Goal: Task Accomplishment & Management: Complete application form

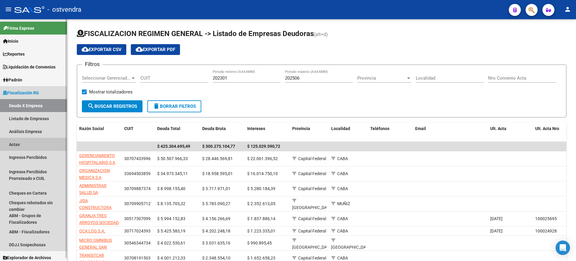
drag, startPoint x: 14, startPoint y: 143, endPoint x: 73, endPoint y: 98, distance: 73.9
click at [14, 143] on link "Actas" at bounding box center [33, 144] width 67 height 13
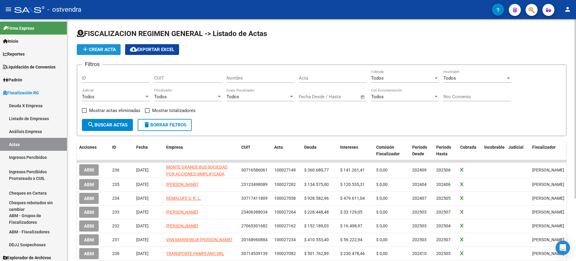
click at [98, 48] on span "add Crear Acta" at bounding box center [99, 49] width 34 height 5
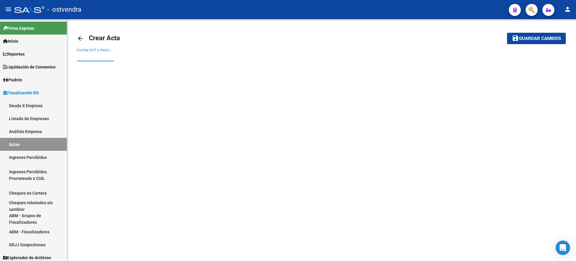
click at [93, 57] on input "Escriba CUIT o Razón Social para buscar" at bounding box center [95, 56] width 37 height 5
paste input "27403048394"
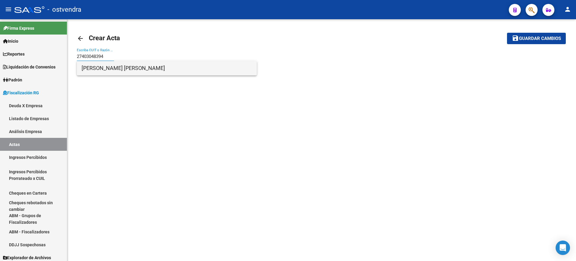
type input "27403048394"
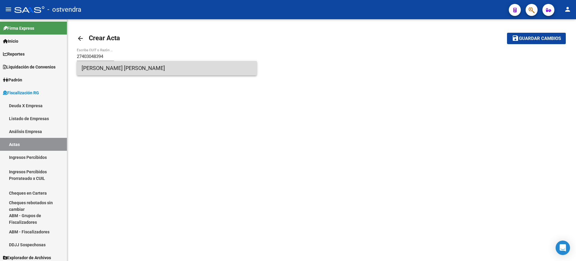
click at [112, 68] on span "[PERSON_NAME] [PERSON_NAME]" at bounding box center [167, 68] width 170 height 14
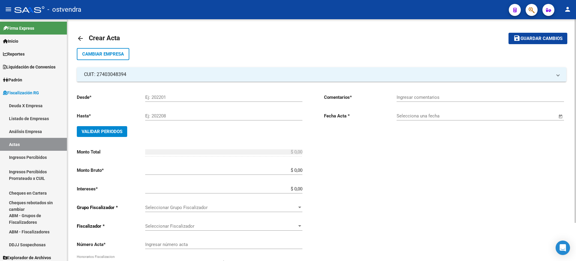
click at [170, 96] on input "Ej: 202201" at bounding box center [223, 97] width 157 height 5
type input "202503"
type input "202507"
click at [96, 130] on span "Validar Periodos" at bounding box center [102, 131] width 41 height 5
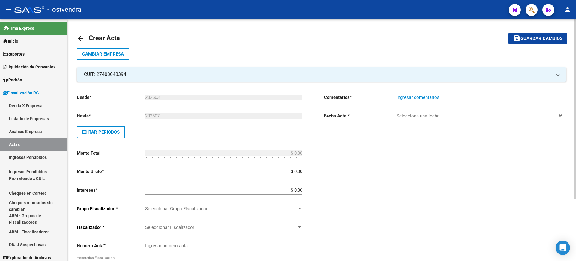
click at [431, 96] on input "Ingresar comentarios" at bounding box center [480, 97] width 167 height 5
type input "PAGA CON E-CHEQ"
click at [560, 115] on span "Open calendar" at bounding box center [561, 116] width 14 height 14
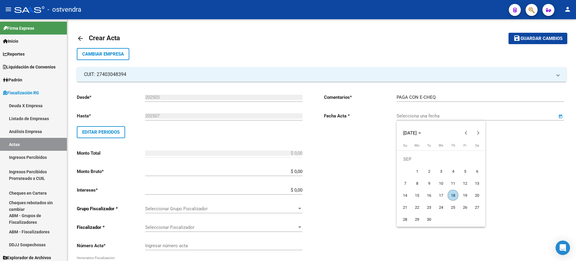
click at [453, 193] on span "18" at bounding box center [453, 195] width 11 height 11
type input "[DATE]"
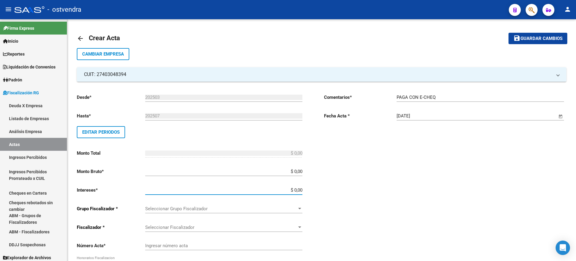
drag, startPoint x: 295, startPoint y: 190, endPoint x: 328, endPoint y: 191, distance: 33.6
click at [328, 191] on div "Desde * 202503 Ej: 202201 Hasta * 202507 Ej: 202208 Editar Periodos Monto Total…" at bounding box center [322, 205] width 490 height 247
type input "$ 78.079,04"
drag, startPoint x: 391, startPoint y: 194, endPoint x: 391, endPoint y: 190, distance: 4.5
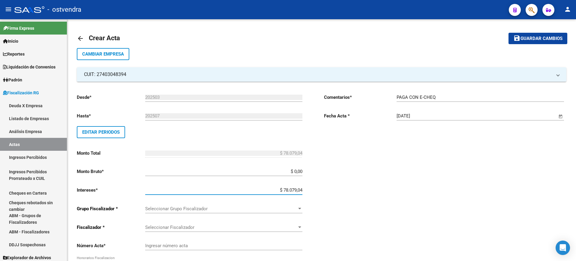
click at [391, 191] on div "Comentarios * PAGA CON E-CHEQ Ingresar comentarios Fecha Acta * 18/09/2025 Sele…" at bounding box center [445, 209] width 242 height 240
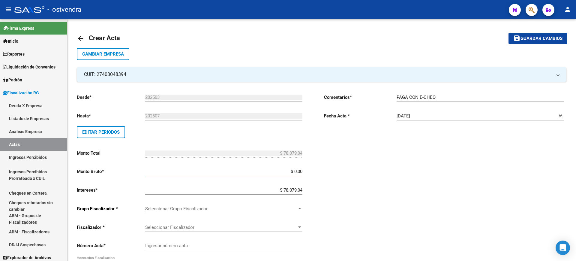
drag, startPoint x: 294, startPoint y: 170, endPoint x: 335, endPoint y: 169, distance: 41.7
click at [335, 169] on div "Desde * 202503 Ej: 202201 Hasta * 202507 Ej: 202208 Editar Periodos Monto Total…" at bounding box center [322, 205] width 490 height 247
paste input "390.745,36"
type input "$ 390.745,36"
type input "$ 468.824,40"
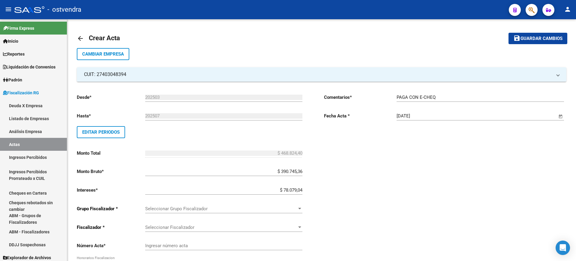
click at [348, 188] on div "Comentarios * PAGA CON E-CHEQ Ingresar comentarios Fecha Acta * 18/09/2025 Sele…" at bounding box center [445, 209] width 242 height 240
click at [268, 203] on div "Seleccionar Grupo Fiscalizador Seleccionar Grupo Fiscalizador" at bounding box center [223, 206] width 157 height 13
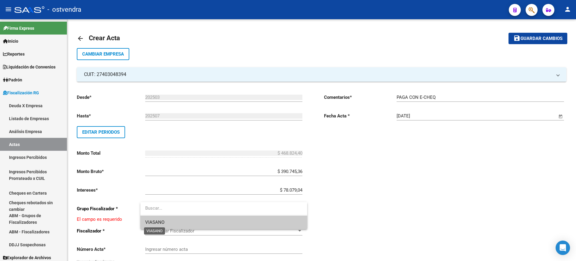
click at [152, 221] on span "VIASANO" at bounding box center [154, 221] width 19 height 5
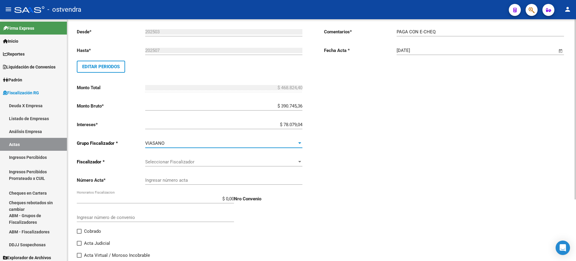
scroll to position [83, 0]
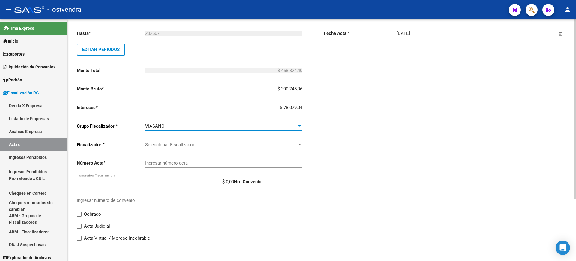
click at [194, 161] on input "Ingresar número acta" at bounding box center [223, 162] width 157 height 5
paste input "100027250"
type input "100027250"
click at [421, 192] on div "Comentarios * PAGA CON E-CHEQ Ingresar comentarios Fecha Acta * 18/09/2025 Sele…" at bounding box center [445, 126] width 242 height 240
click at [254, 145] on span "Seleccionar Fiscalizador" at bounding box center [221, 144] width 152 height 5
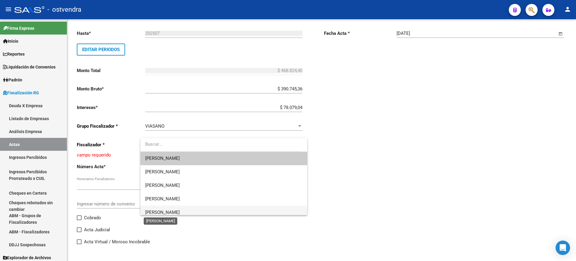
click at [153, 211] on span "[PERSON_NAME]" at bounding box center [162, 211] width 35 height 5
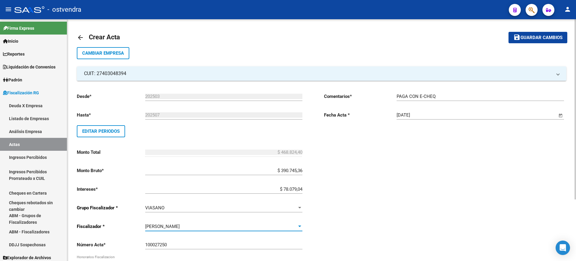
scroll to position [0, 0]
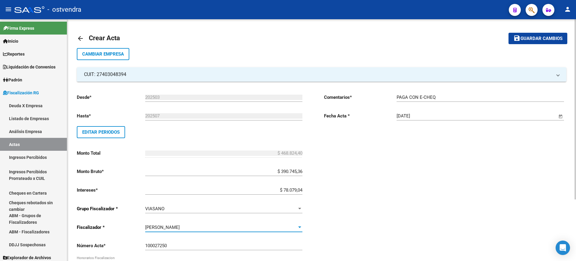
click at [534, 38] on span "Guardar cambios" at bounding box center [542, 38] width 42 height 5
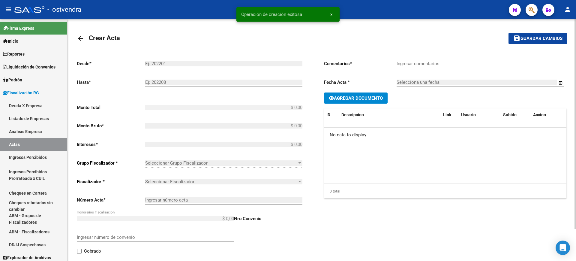
type input "202503"
type input "202507"
type input "$ 468.824,40"
type input "$ 390.745,36"
type input "$ 78.079,04"
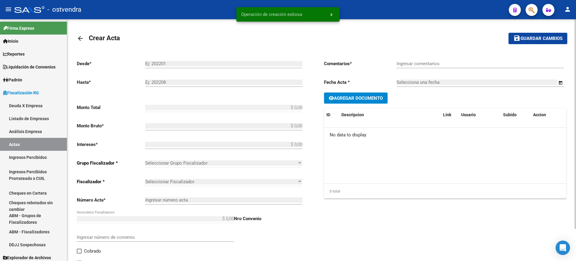
type input "100027250"
type input "PAGA CON E-CHEQ"
type input "[DATE]"
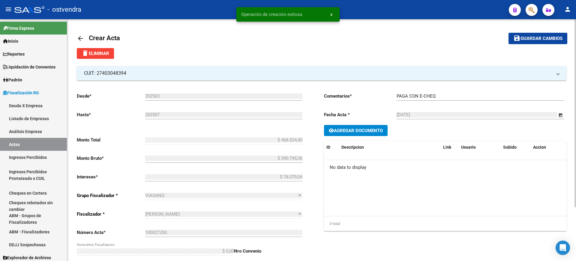
click at [362, 129] on span "Agregar Documento" at bounding box center [358, 130] width 49 height 5
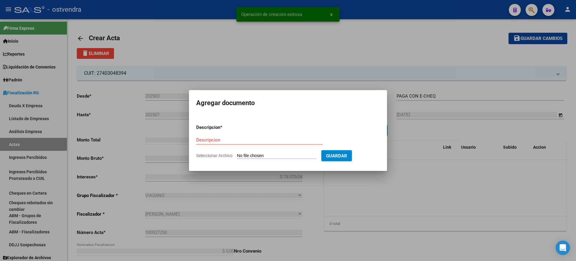
click at [268, 152] on form "Descripcion * Descripcion Seleccionar Archivo Guardar" at bounding box center [288, 141] width 184 height 44
click at [262, 154] on input "Seleccionar Archivo" at bounding box center [277, 156] width 80 height 6
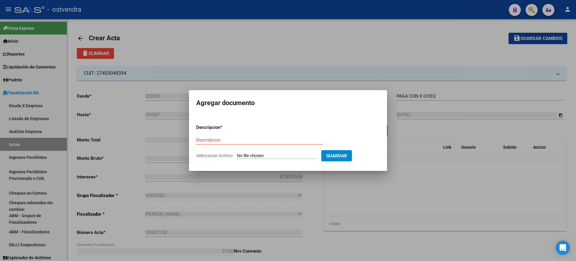
type input "C:\fakepath\ACTA 100027250 OSTVENDRA.pdf"
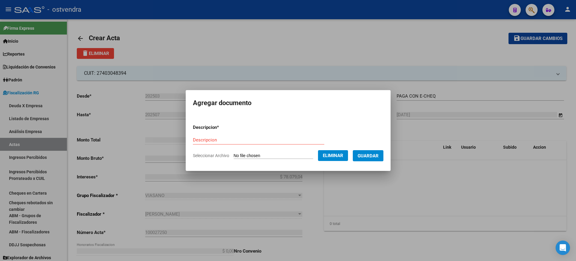
click at [225, 135] on form "Descripcion * Descripcion Seleccionar Archivo Eliminar Guardar" at bounding box center [288, 141] width 191 height 44
click at [225, 142] on input "Descripcion" at bounding box center [258, 139] width 131 height 5
type input "a"
type input "ACTA"
click at [368, 153] on span "Guardar" at bounding box center [368, 155] width 21 height 5
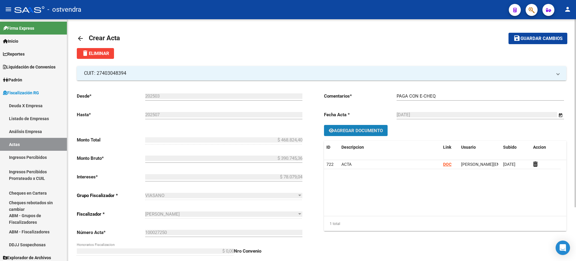
click at [355, 131] on span "Agregar Documento" at bounding box center [358, 130] width 49 height 5
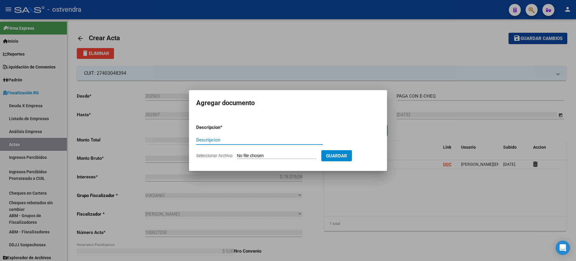
click at [256, 156] on input "Seleccionar Archivo" at bounding box center [277, 156] width 80 height 6
type input "C:\fakepath\E-CHEQS OSTVENDRA.pdf"
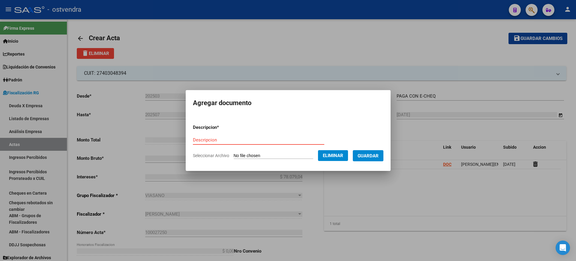
click at [201, 140] on input "Descripcion" at bounding box center [258, 139] width 131 height 5
type input "E-CHEQ"
click at [367, 157] on span "Guardar" at bounding box center [368, 155] width 21 height 5
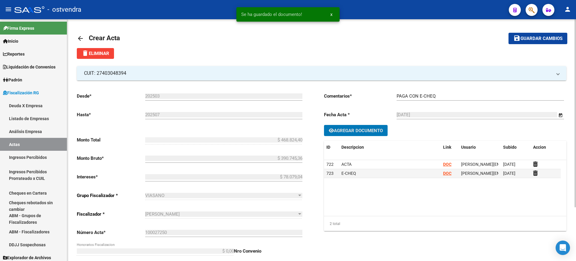
click at [356, 128] on span "Agregar Documento" at bounding box center [358, 130] width 49 height 5
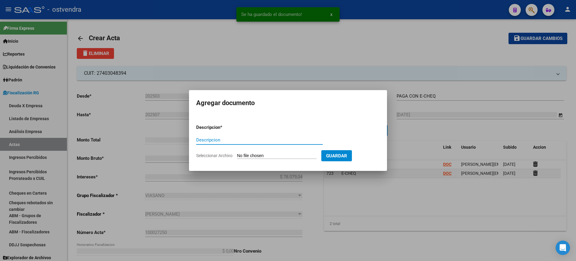
click at [259, 153] on input "Seleccionar Archivo" at bounding box center [277, 156] width 80 height 6
type input "C:\fakepath\RECIBO DE OSTVENDRA.pdf"
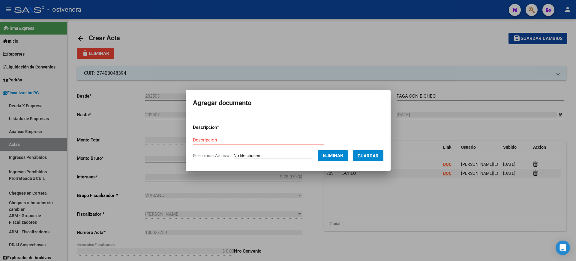
click at [245, 140] on input "Descripcion" at bounding box center [258, 139] width 131 height 5
type input "RECIBO"
click at [372, 154] on span "Guardar" at bounding box center [368, 155] width 21 height 5
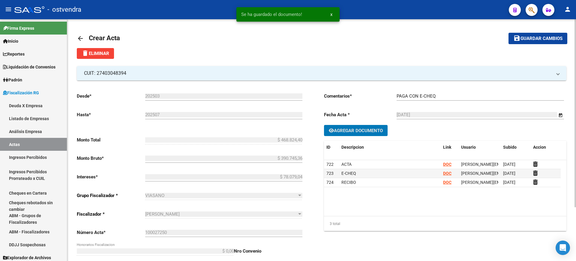
click at [544, 37] on span "Guardar cambios" at bounding box center [542, 38] width 42 height 5
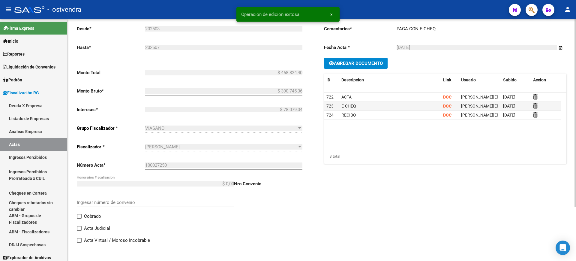
scroll to position [69, 0]
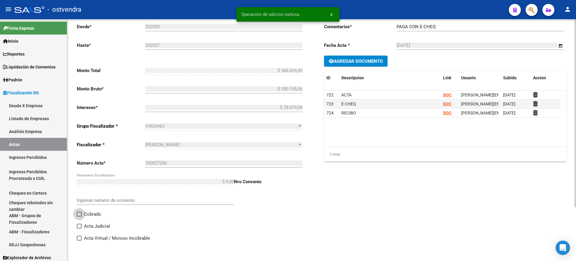
click at [80, 214] on span at bounding box center [79, 214] width 5 height 5
click at [79, 216] on input "Cobrado" at bounding box center [79, 216] width 0 height 0
checkbox input "true"
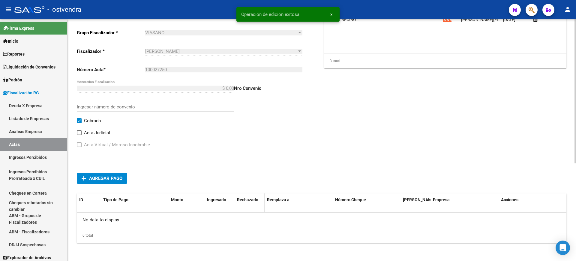
scroll to position [164, 0]
click at [108, 177] on span "Agregar pago" at bounding box center [105, 176] width 33 height 5
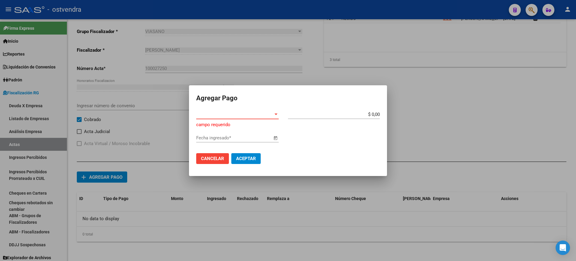
click at [267, 114] on span "Tipo de Pago *" at bounding box center [234, 114] width 77 height 5
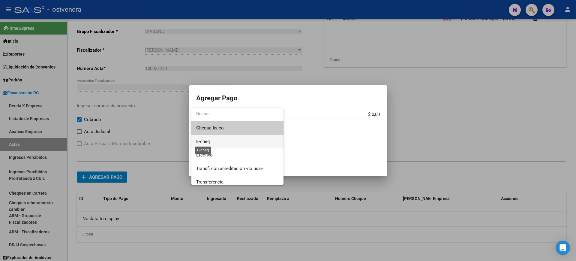
click at [205, 143] on span "E-cheq" at bounding box center [203, 141] width 14 height 5
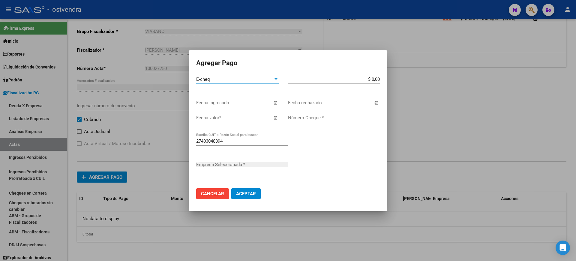
type input "[PERSON_NAME] [PERSON_NAME]"
drag, startPoint x: 372, startPoint y: 77, endPoint x: 426, endPoint y: 77, distance: 54.0
click at [426, 77] on div "Agregar Pago E-cheq Tipo de Pago * $ 0,00 Monto bruto * Fecha ingresado Fecha r…" at bounding box center [288, 130] width 576 height 261
paste input "156.274,75"
type input "$ 156.274,75"
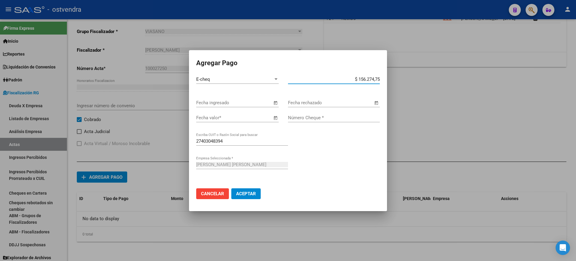
click at [302, 117] on input "Número Cheque *" at bounding box center [334, 117] width 92 height 5
type input "7"
click at [275, 118] on span "Open calendar" at bounding box center [275, 118] width 14 height 14
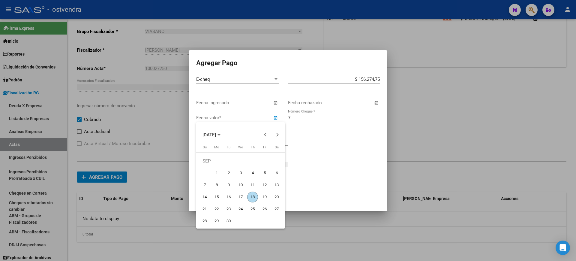
click at [209, 208] on span "21" at bounding box center [204, 208] width 11 height 11
type input "[DATE]"
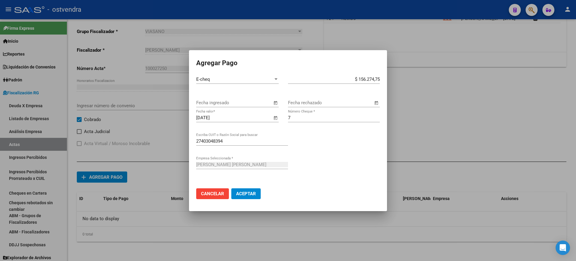
click at [247, 193] on span "Aceptar" at bounding box center [246, 193] width 20 height 5
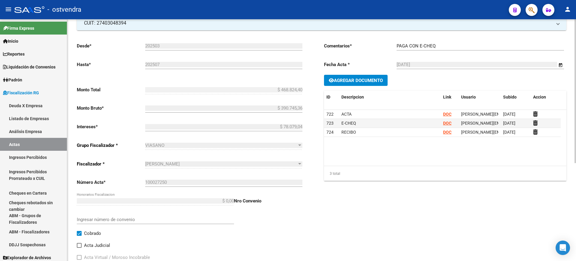
scroll to position [0, 0]
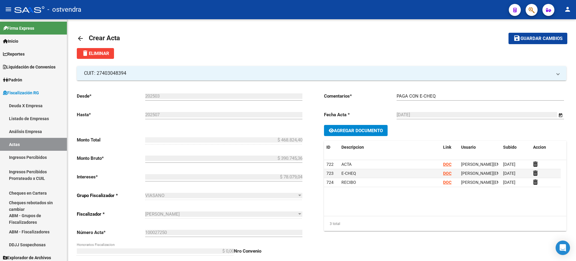
click at [540, 36] on span "Guardar cambios" at bounding box center [542, 38] width 42 height 5
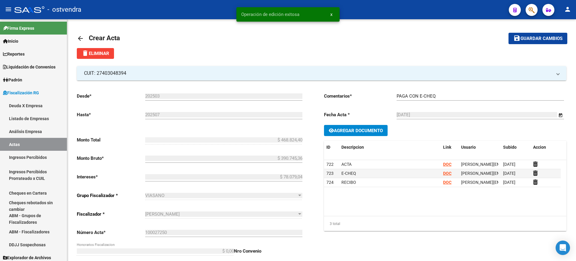
click at [79, 37] on mat-icon "arrow_back" at bounding box center [80, 38] width 7 height 7
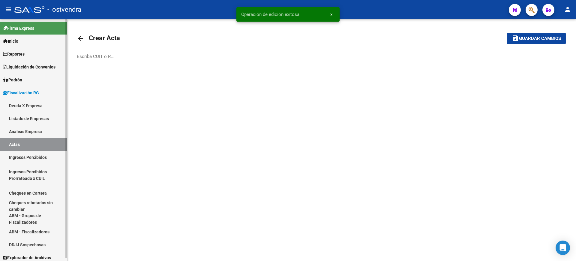
click at [13, 144] on link "Actas" at bounding box center [33, 144] width 67 height 13
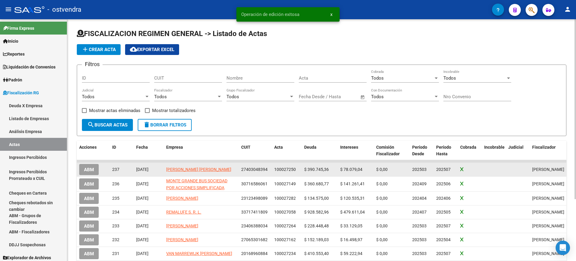
click at [83, 168] on button "ABM" at bounding box center [89, 169] width 20 height 11
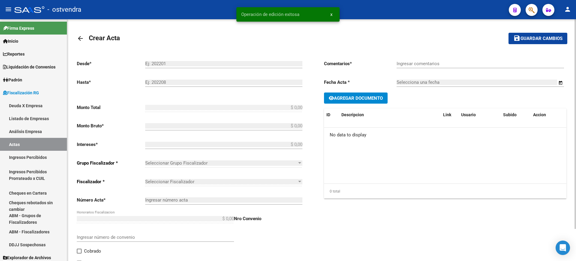
type input "202503"
type input "202507"
type input "$ 468.824,40"
type input "$ 390.745,36"
type input "$ 78.079,04"
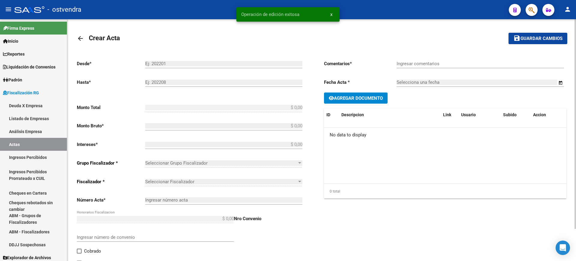
type input "100027250"
checkbox input "true"
type input "PAGA CON E-CHEQ"
type input "[DATE]"
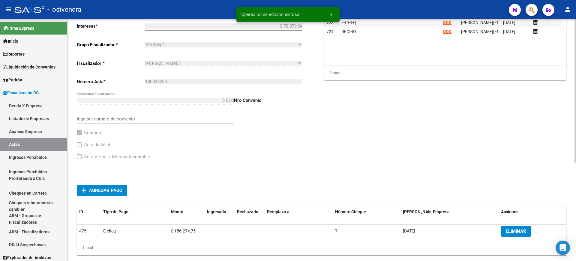
scroll to position [164, 0]
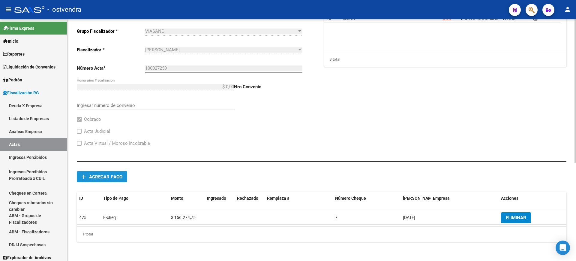
click at [104, 176] on span "Agregar pago" at bounding box center [105, 176] width 33 height 5
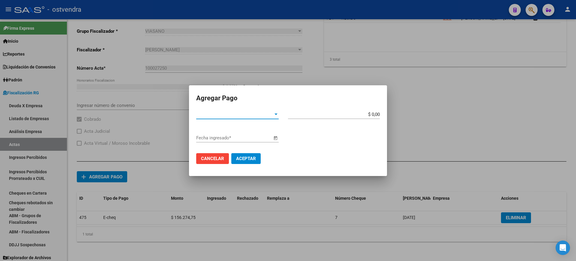
click at [273, 115] on span "Tipo de Pago *" at bounding box center [234, 114] width 77 height 5
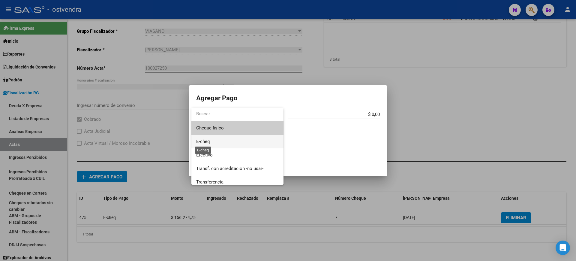
click at [207, 140] on span "E-cheq" at bounding box center [203, 141] width 14 height 5
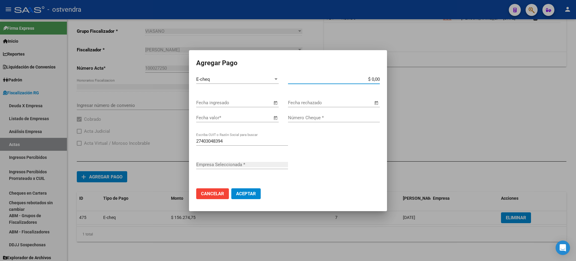
drag, startPoint x: 376, startPoint y: 77, endPoint x: 409, endPoint y: 77, distance: 33.3
click at [409, 77] on div "Agregar Pago E-cheq Tipo de Pago * $ 0,00 Monto bruto * Fecha ingresado Fecha r…" at bounding box center [288, 130] width 576 height 261
type input "[PERSON_NAME] [PERSON_NAME]"
drag, startPoint x: 371, startPoint y: 78, endPoint x: 389, endPoint y: 78, distance: 17.7
click at [389, 78] on div "Agregar Pago E-cheq Tipo de Pago * $ 0,00 Monto bruto * Fecha ingresado Fecha r…" at bounding box center [288, 130] width 576 height 261
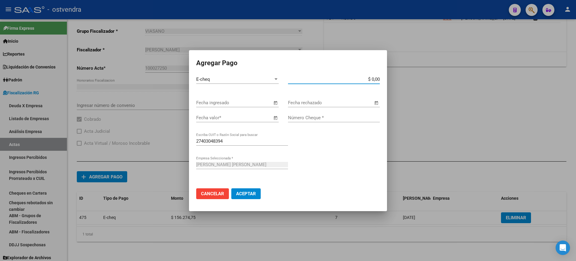
paste input "156.274,75"
type input "$ 156.274,75"
click at [311, 119] on input "Número Cheque *" at bounding box center [334, 117] width 92 height 5
type input "8"
click at [277, 117] on span "Open calendar" at bounding box center [275, 118] width 14 height 14
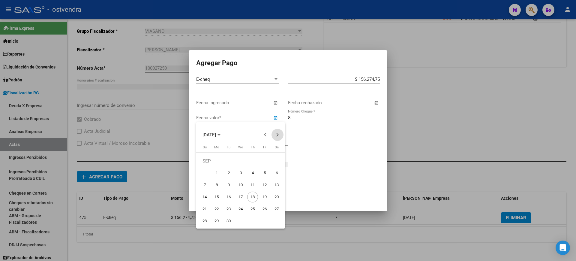
click at [279, 136] on span "Next month" at bounding box center [278, 135] width 12 height 12
click at [230, 194] on span "21" at bounding box center [228, 196] width 11 height 11
type input "[DATE]"
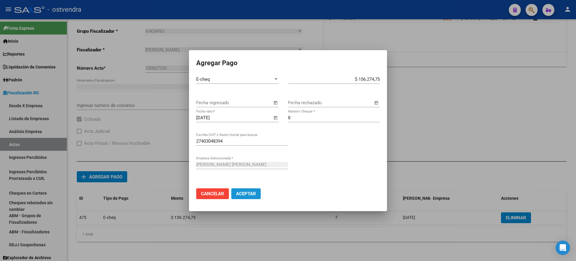
click at [250, 194] on span "Aceptar" at bounding box center [246, 193] width 20 height 5
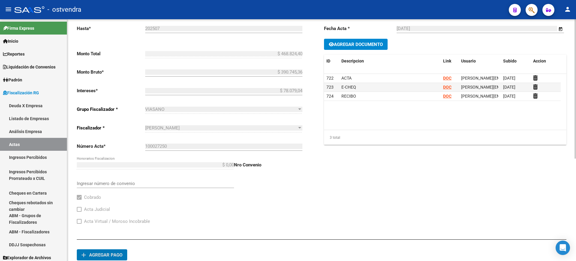
scroll to position [0, 0]
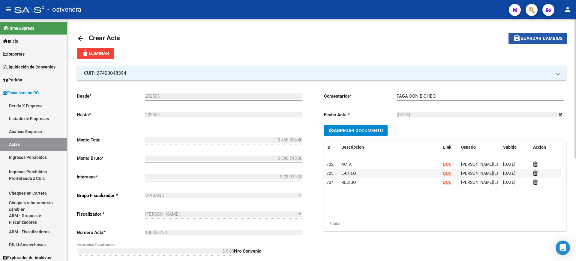
click at [538, 38] on span "Guardar cambios" at bounding box center [542, 38] width 42 height 5
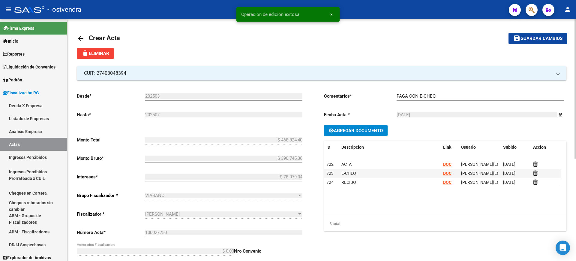
click at [79, 36] on mat-icon "arrow_back" at bounding box center [80, 38] width 7 height 7
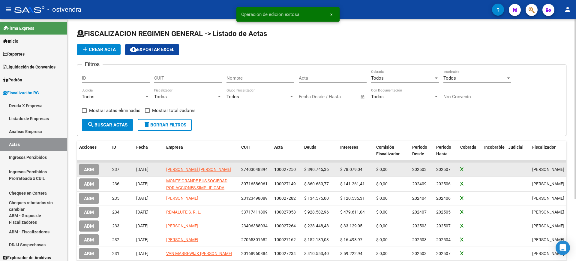
click at [89, 170] on span "ABM" at bounding box center [89, 169] width 10 height 5
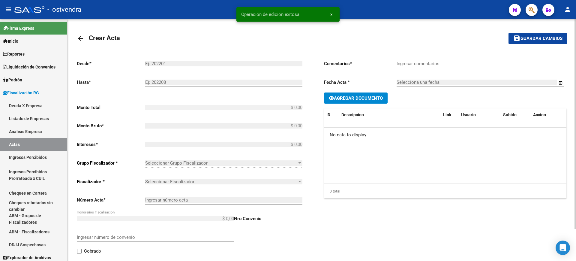
type input "202503"
type input "202507"
type input "$ 468.824,40"
type input "$ 390.745,36"
type input "$ 78.079,04"
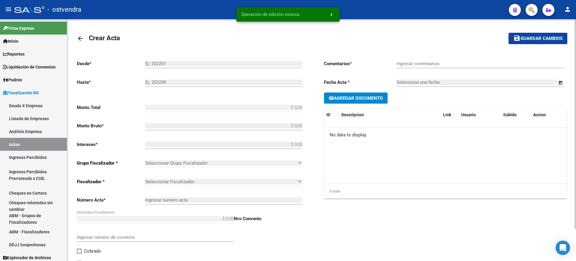
type input "100027250"
checkbox input "true"
type input "PAGA CON E-CHEQ"
type input "[DATE]"
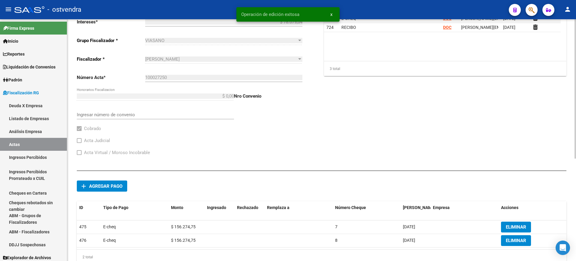
scroll to position [178, 0]
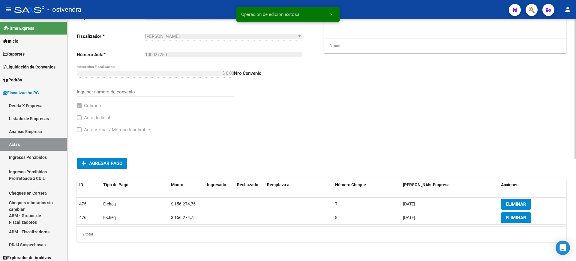
click at [95, 162] on span "Agregar pago" at bounding box center [105, 163] width 33 height 5
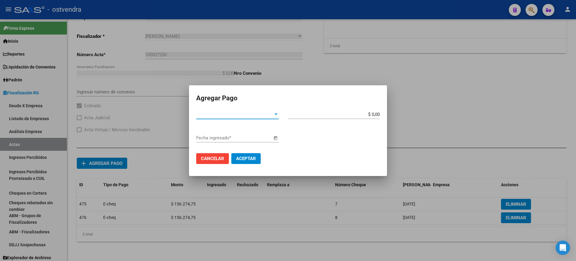
click at [270, 113] on span "Tipo de Pago *" at bounding box center [234, 114] width 77 height 5
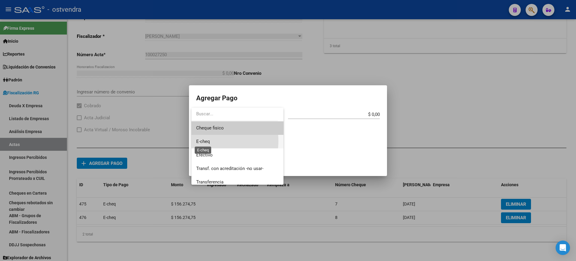
click at [210, 139] on span "E-cheq" at bounding box center [203, 141] width 14 height 5
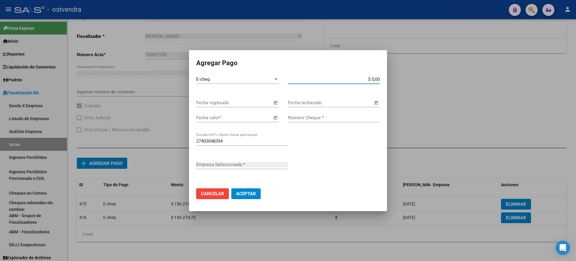
drag, startPoint x: 371, startPoint y: 77, endPoint x: 405, endPoint y: 77, distance: 34.2
click at [405, 77] on div "Agregar Pago E-cheq Tipo de Pago * $ 0,00 Monto bruto * Fecha ingresado Fecha r…" at bounding box center [288, 130] width 576 height 261
type input "[PERSON_NAME] [PERSON_NAME]"
paste input "156.274,75"
type input "$ 156.274,75"
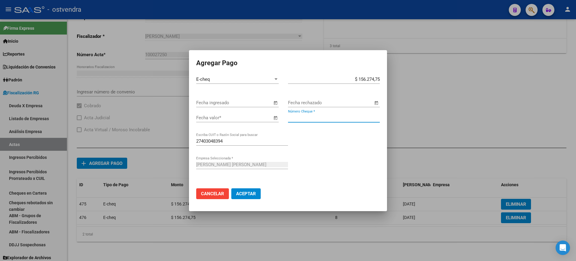
click at [323, 120] on input "Número Cheque *" at bounding box center [334, 117] width 92 height 5
type input "9"
click at [279, 118] on span "Open calendar" at bounding box center [275, 118] width 14 height 14
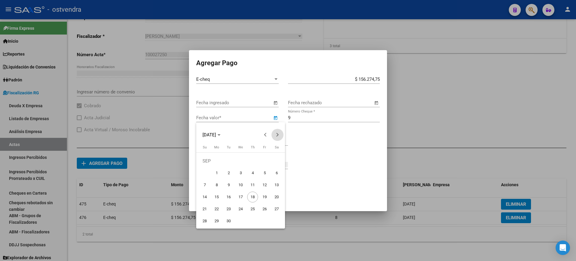
click at [278, 135] on span "Next month" at bounding box center [278, 135] width 12 height 12
click at [265, 196] on span "21" at bounding box center [264, 196] width 11 height 11
type input "[DATE]"
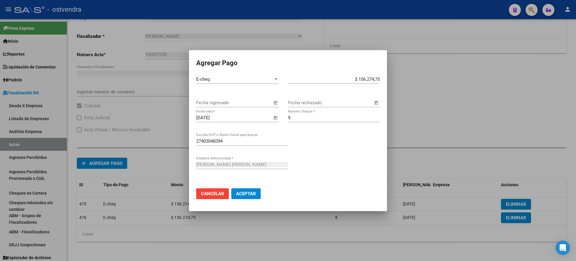
click at [246, 193] on span "Aceptar" at bounding box center [246, 193] width 20 height 5
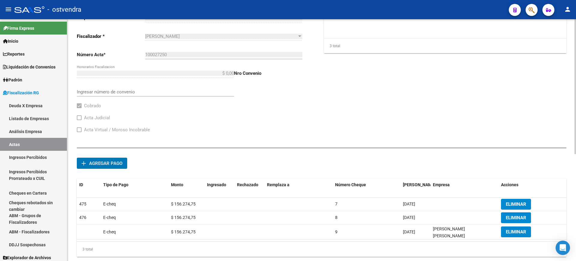
scroll to position [0, 0]
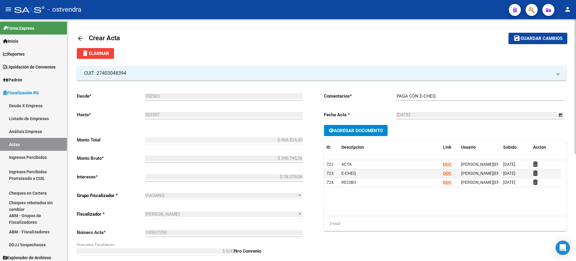
click at [537, 38] on span "Guardar cambios" at bounding box center [542, 38] width 42 height 5
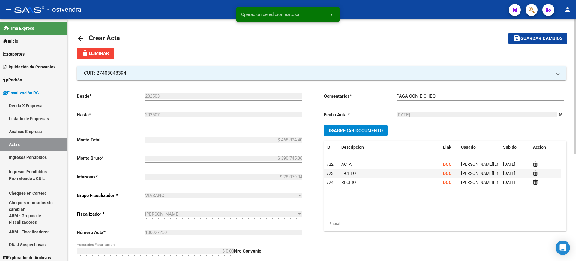
click at [80, 37] on mat-icon "arrow_back" at bounding box center [80, 38] width 7 height 7
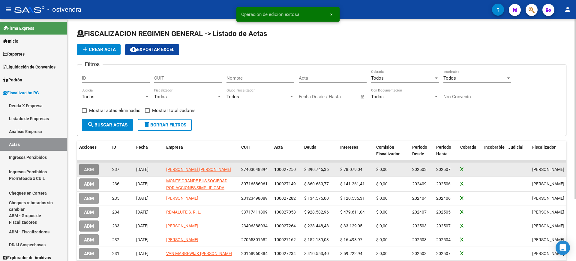
click at [86, 169] on span "ABM" at bounding box center [89, 169] width 10 height 5
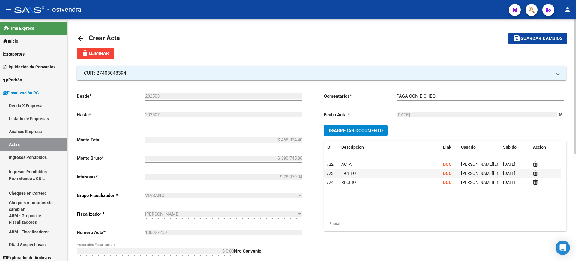
click at [81, 36] on mat-icon "arrow_back" at bounding box center [80, 38] width 7 height 7
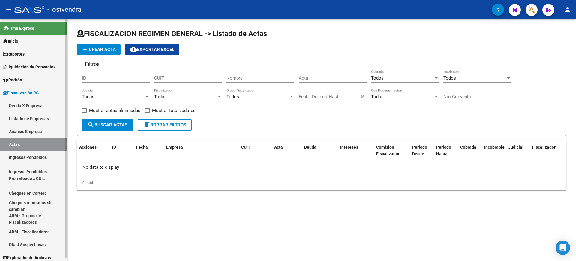
click at [14, 144] on link "Actas" at bounding box center [33, 144] width 67 height 13
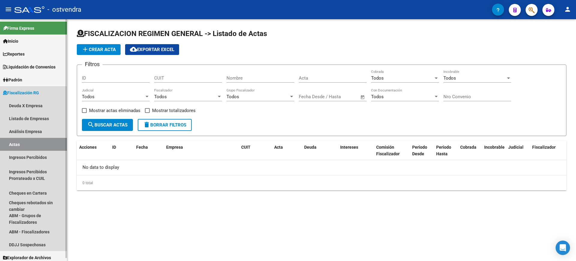
click at [15, 143] on link "Actas" at bounding box center [33, 144] width 67 height 13
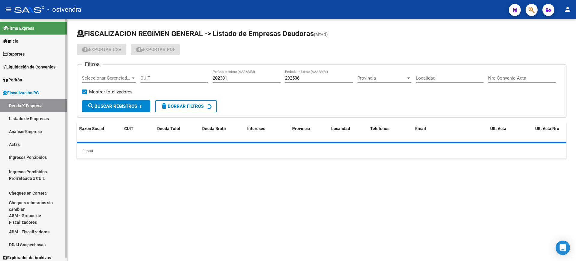
click at [20, 144] on link "Actas" at bounding box center [33, 144] width 67 height 13
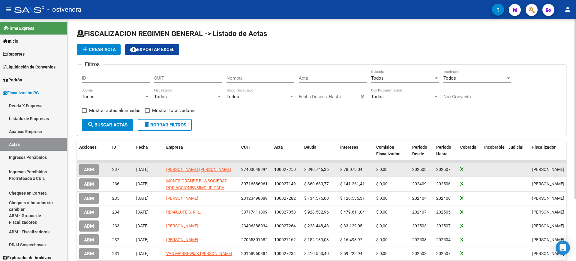
click at [92, 169] on span "ABM" at bounding box center [89, 169] width 10 height 5
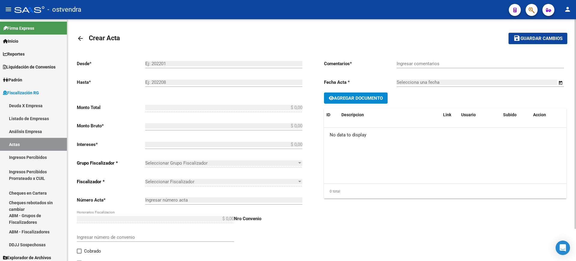
type input "202503"
type input "202507"
type input "$ 468.824,40"
type input "$ 390.745,36"
type input "$ 78.079,04"
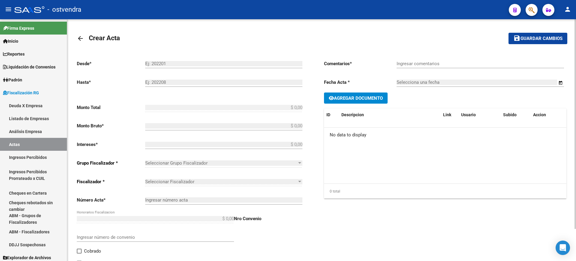
type input "100027250"
checkbox input "true"
type input "PAGA CON E-CHEQ"
type input "[DATE]"
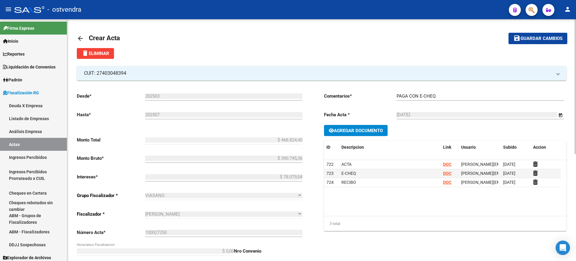
click at [82, 37] on mat-icon "arrow_back" at bounding box center [80, 38] width 7 height 7
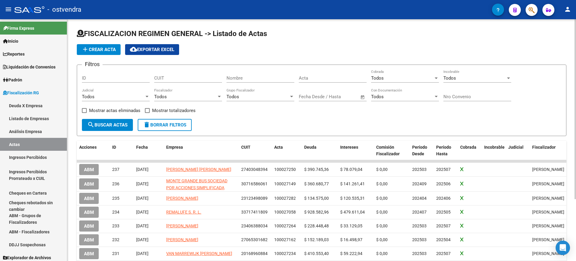
click at [99, 45] on button "add Crear Acta" at bounding box center [99, 49] width 44 height 11
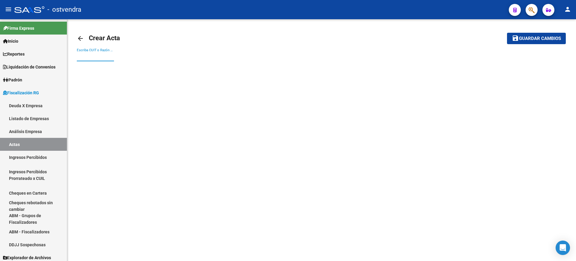
click at [100, 57] on input "Escriba CUIT o Razón Social para buscar" at bounding box center [95, 56] width 37 height 5
paste input "20252579282"
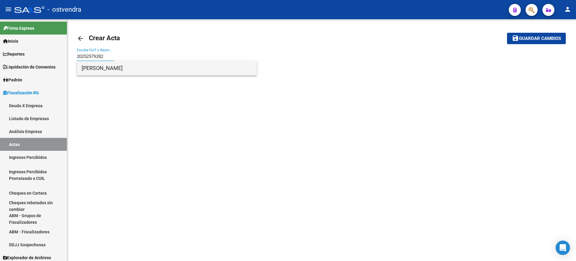
type input "20252579282"
click at [109, 66] on span "[PERSON_NAME]" at bounding box center [167, 68] width 170 height 14
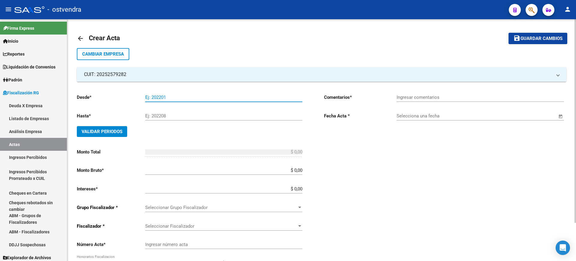
click at [166, 98] on input "Ej: 202201" at bounding box center [223, 97] width 157 height 5
type input "202503"
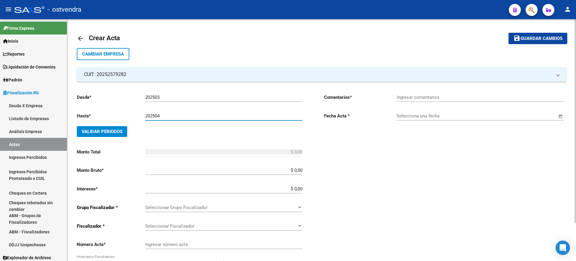
type input "202504"
click at [100, 131] on span "Validar Periodos" at bounding box center [102, 131] width 41 height 5
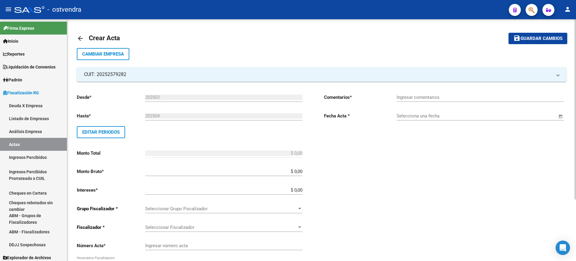
click at [498, 96] on input "Ingresar comentarios" at bounding box center [480, 97] width 167 height 5
click at [458, 117] on input "Selecciona una fecha" at bounding box center [477, 115] width 161 height 5
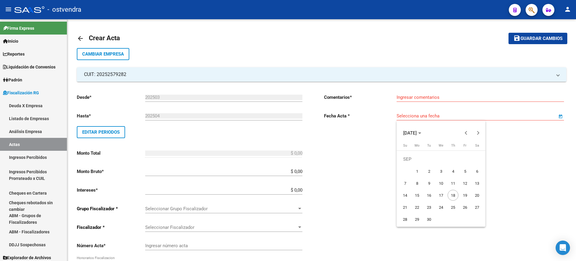
click at [434, 98] on div at bounding box center [288, 130] width 576 height 261
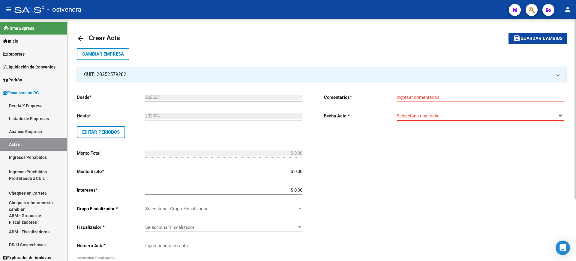
click at [504, 97] on input "Ingresar comentarios" at bounding box center [480, 97] width 167 height 5
type input "PAGA CON TRANSFERENCIA"
click at [560, 116] on span "Open calendar" at bounding box center [561, 116] width 14 height 14
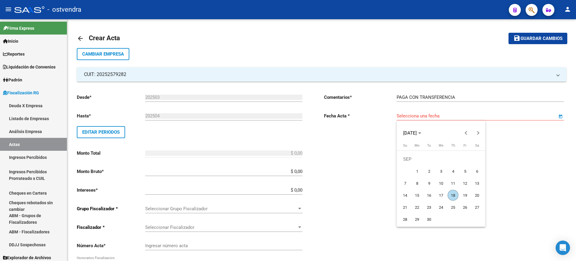
click at [456, 194] on span "18" at bounding box center [453, 195] width 11 height 11
type input "[DATE]"
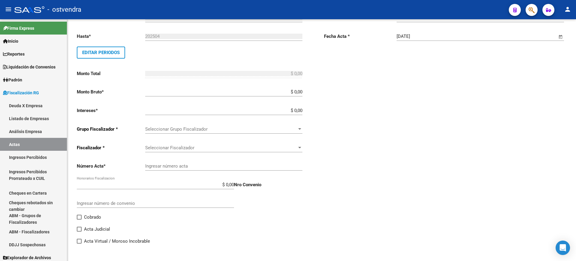
scroll to position [83, 0]
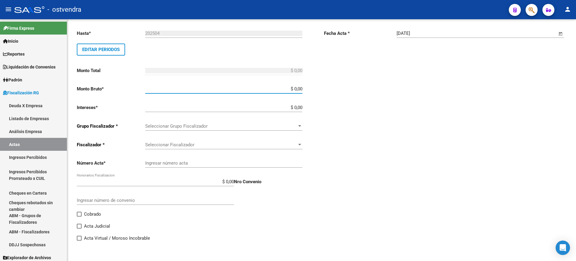
drag, startPoint x: 293, startPoint y: 88, endPoint x: 328, endPoint y: 88, distance: 34.8
click at [328, 88] on div "Desde * 202503 Ej: 202201 Hasta * 202504 Ej: 202208 Editar Periodos Monto Total…" at bounding box center [322, 122] width 490 height 247
paste input "308.058,38"
type input "$ 308.058,38"
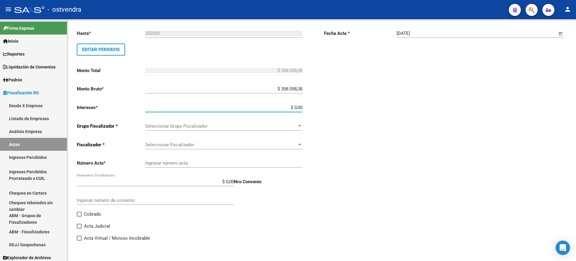
drag, startPoint x: 295, startPoint y: 106, endPoint x: 333, endPoint y: 106, distance: 38.1
click at [333, 106] on div "Desde * 202503 Ej: 202201 Hasta * 202504 Ej: 202208 Editar Periodos Monto Total…" at bounding box center [322, 122] width 490 height 247
paste input "71.795,31"
type input "$ 71.795,31"
type input "$ 379.853,69"
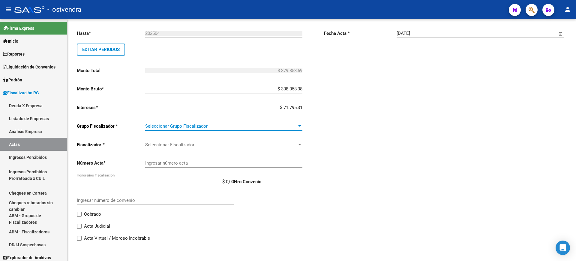
click at [284, 124] on span "Seleccionar Grupo Fiscalizador" at bounding box center [221, 125] width 152 height 5
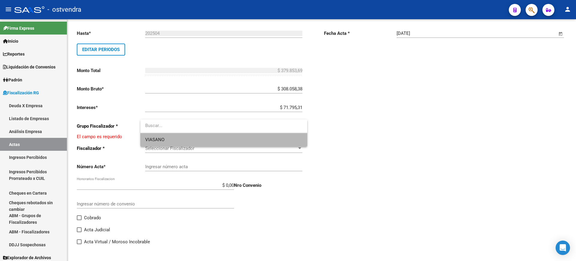
click at [168, 140] on span "VIASANO" at bounding box center [223, 140] width 157 height 14
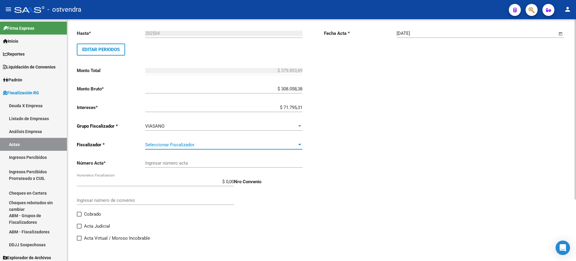
click at [206, 143] on span "Seleccionar Fiscalizador" at bounding box center [221, 144] width 152 height 5
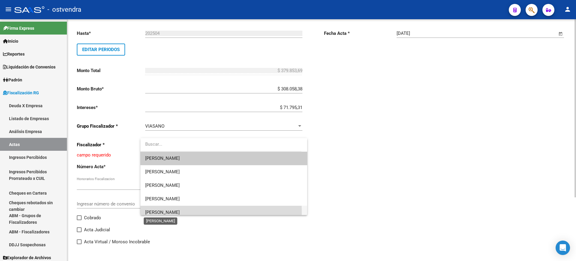
click at [158, 211] on span "[PERSON_NAME]" at bounding box center [162, 211] width 35 height 5
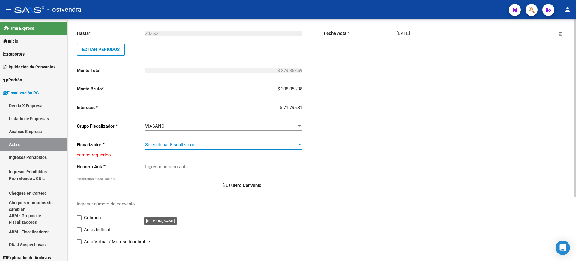
scroll to position [4, 0]
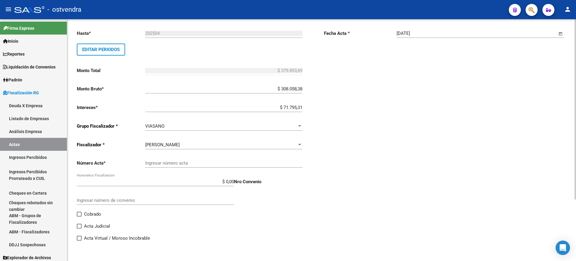
click at [244, 139] on div "[PERSON_NAME] Fiscalizador" at bounding box center [223, 142] width 157 height 13
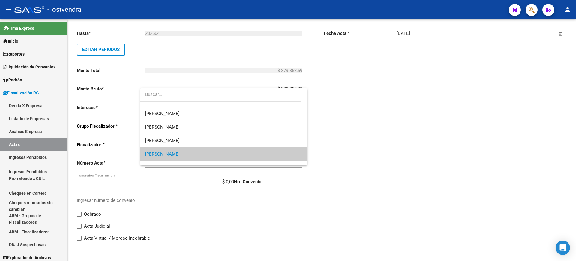
scroll to position [0, 0]
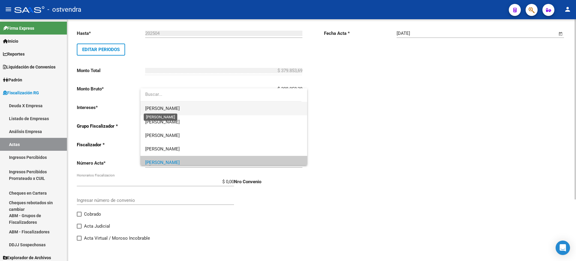
click at [156, 107] on span "[PERSON_NAME]" at bounding box center [162, 108] width 35 height 5
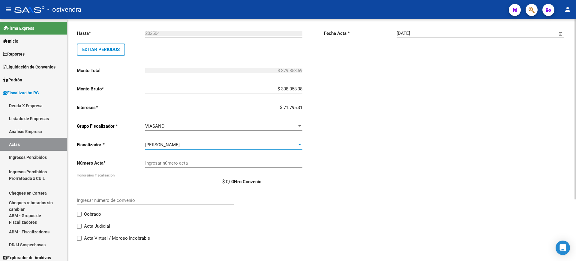
drag, startPoint x: 238, startPoint y: 154, endPoint x: 238, endPoint y: 160, distance: 5.7
click at [238, 155] on div "Ingresar número acta" at bounding box center [223, 161] width 157 height 13
click at [238, 161] on input "Ingresar número acta" at bounding box center [223, 162] width 157 height 5
paste input "100027224"
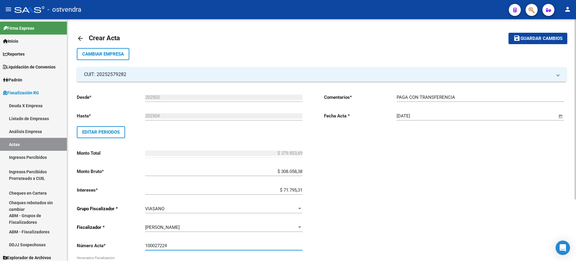
type input "100027224"
click at [543, 36] on span "Guardar cambios" at bounding box center [542, 38] width 42 height 5
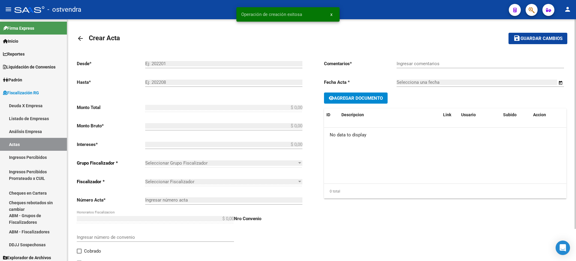
type input "202503"
type input "202504"
type input "$ 379.853,69"
type input "$ 308.058,38"
type input "$ 71.795,31"
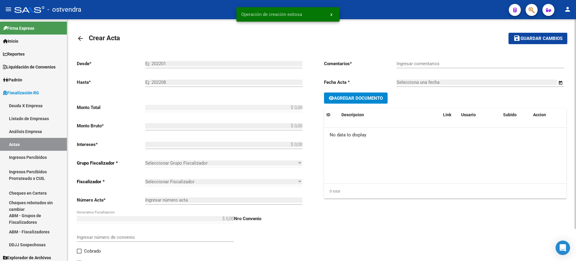
type input "100027224"
type input "PAGA CON TRANSFERENCIA"
type input "[DATE]"
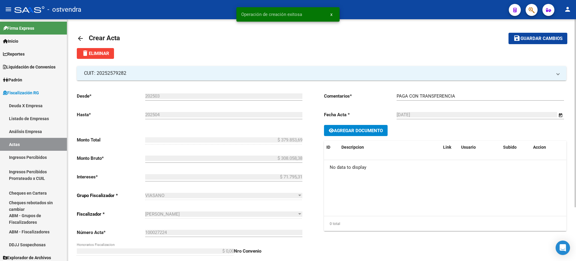
click at [358, 128] on span "Agregar Documento" at bounding box center [358, 130] width 49 height 5
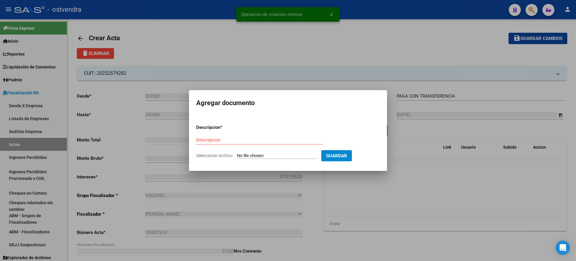
click at [262, 153] on input "Seleccionar Archivo" at bounding box center [277, 156] width 80 height 6
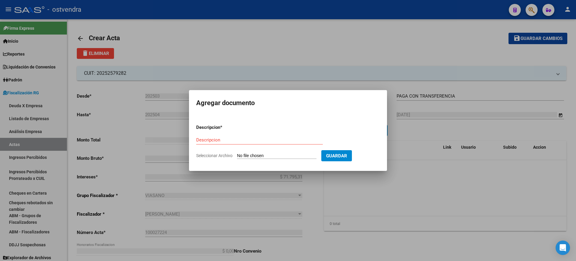
type input "C:\fakepath\Acta Deuda 100027224 OSTVENDRA (C1).pdf"
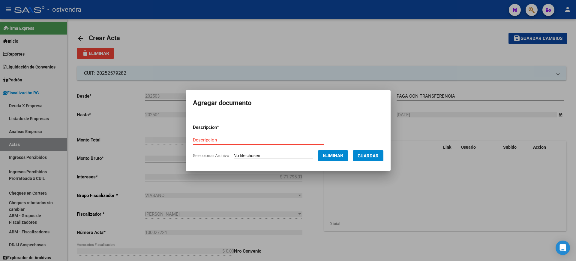
click at [211, 141] on input "Descripcion" at bounding box center [258, 139] width 131 height 5
type input "ACTA"
click at [373, 156] on span "Guardar" at bounding box center [368, 155] width 21 height 5
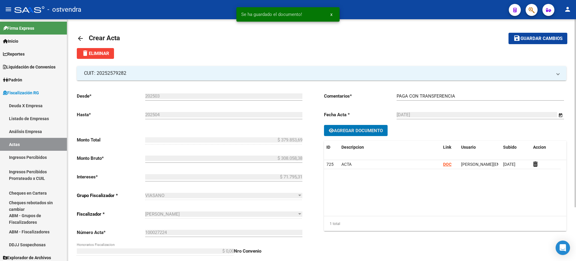
click at [360, 131] on span "Agregar Documento" at bounding box center [358, 130] width 49 height 5
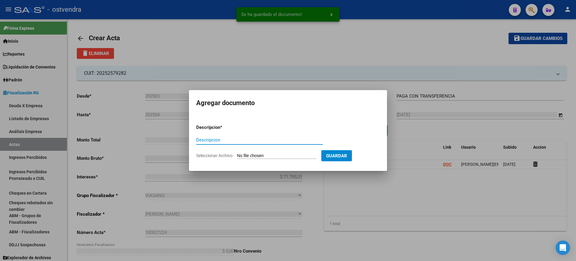
click at [274, 154] on input "Seleccionar Archivo" at bounding box center [277, 156] width 80 height 6
type input "C:\fakepath\RECIBO DE OSTVENDRA.pdf"
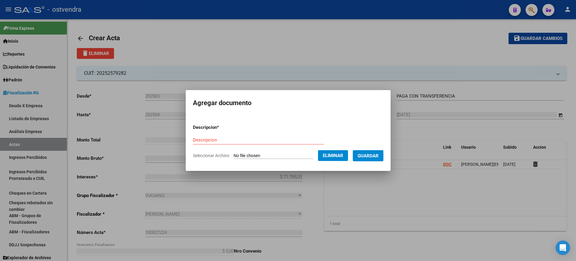
drag, startPoint x: 210, startPoint y: 134, endPoint x: 206, endPoint y: 139, distance: 6.2
click at [208, 136] on form "Descripcion * Descripcion Seleccionar Archivo Eliminar Guardar" at bounding box center [288, 141] width 191 height 44
click at [206, 139] on input "Descripcion" at bounding box center [258, 139] width 131 height 5
type input "RECIBO"
click at [370, 155] on span "Guardar" at bounding box center [368, 155] width 21 height 5
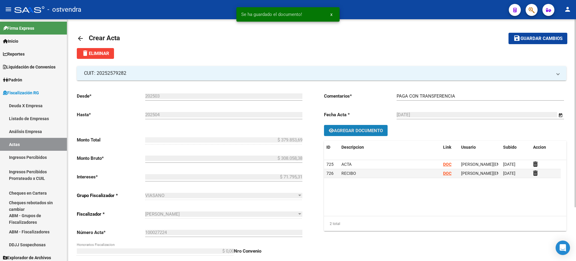
click at [353, 131] on span "Agregar Documento" at bounding box center [358, 130] width 49 height 5
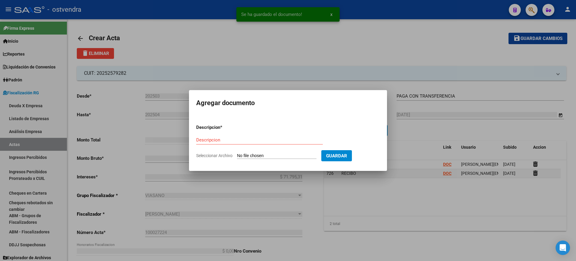
click at [265, 154] on input "Seleccionar Archivo" at bounding box center [277, 156] width 80 height 6
type input "C:\fakepath\Transfer OSTVENDRA.pdf"
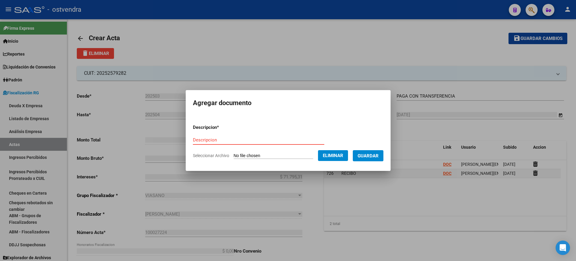
click at [197, 141] on input "Descripcion" at bounding box center [258, 139] width 131 height 5
type input "COMPROBANTE"
click at [382, 152] on button "Guardar" at bounding box center [368, 155] width 31 height 11
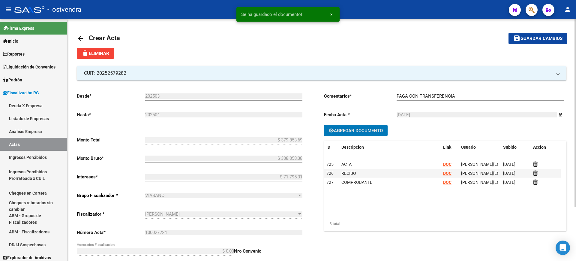
click at [538, 37] on span "Guardar cambios" at bounding box center [542, 38] width 42 height 5
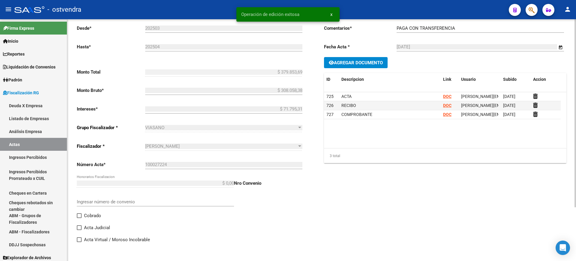
scroll to position [69, 0]
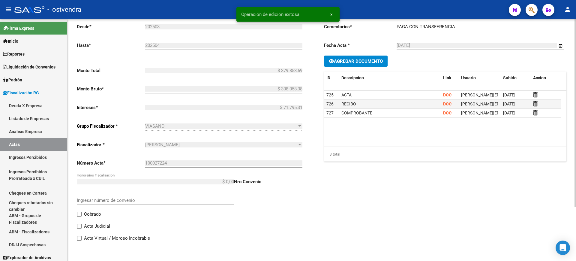
click at [79, 214] on span at bounding box center [79, 214] width 5 height 5
click at [79, 216] on input "Cobrado" at bounding box center [79, 216] width 0 height 0
checkbox input "true"
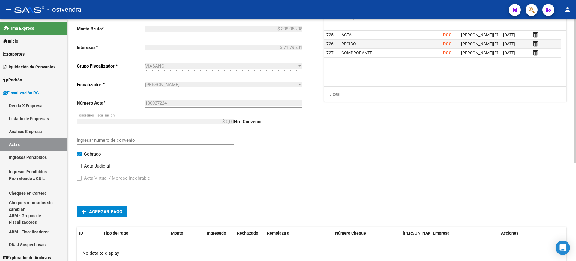
scroll to position [164, 0]
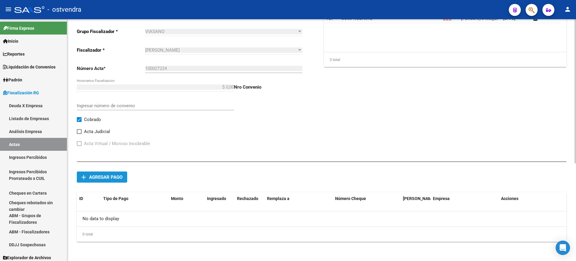
click at [97, 177] on span "Agregar pago" at bounding box center [105, 176] width 33 height 5
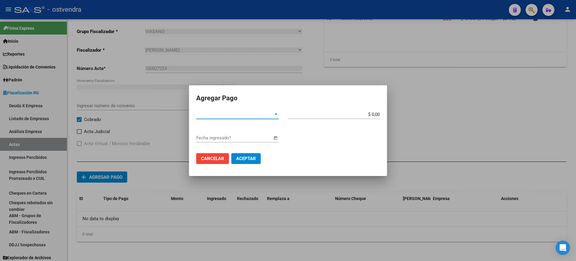
click at [247, 118] on div "Tipo de Pago * Tipo de Pago *" at bounding box center [237, 114] width 83 height 9
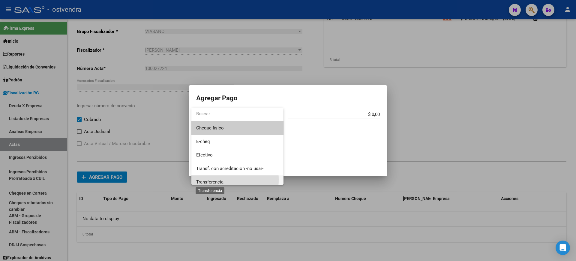
click at [215, 179] on span "Transferencia" at bounding box center [209, 181] width 27 height 5
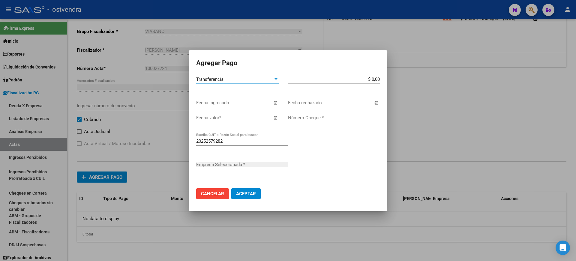
click at [300, 120] on div "Número Cheque *" at bounding box center [334, 117] width 92 height 9
type input "[PERSON_NAME]"
paste input "20705"
type input "20705"
drag, startPoint x: 371, startPoint y: 77, endPoint x: 397, endPoint y: 76, distance: 26.4
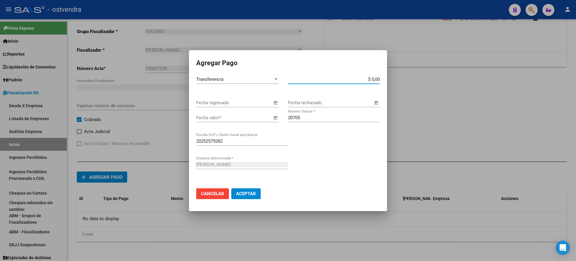
click at [397, 76] on div "Agregar Pago Transferencia Tipo de Pago * $ 0,00 Monto bruto * Fecha ingresado …" at bounding box center [288, 130] width 576 height 261
paste input "379.853,69"
type input "$ 379.853,69"
click at [275, 117] on span "Open calendar" at bounding box center [275, 118] width 14 height 14
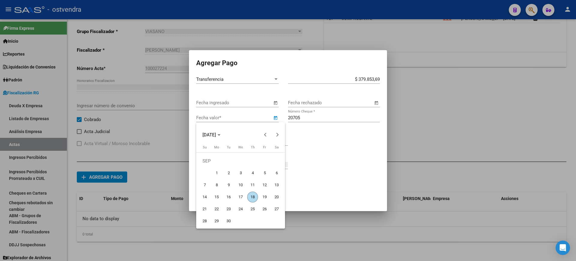
click at [215, 195] on span "15" at bounding box center [216, 196] width 11 height 11
type input "[DATE]"
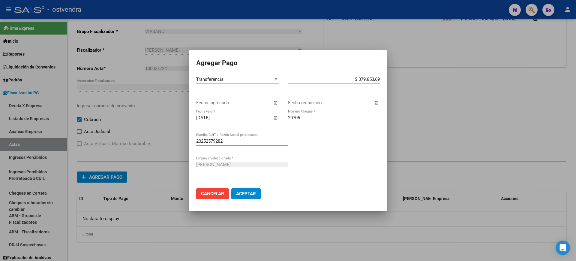
click at [244, 192] on span "Aceptar" at bounding box center [246, 193] width 20 height 5
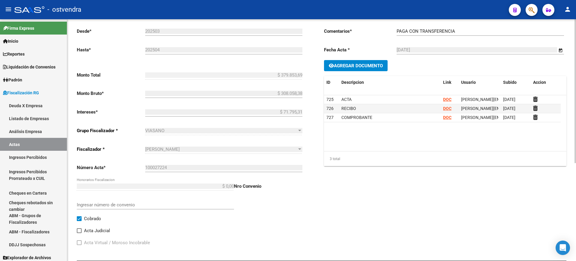
scroll to position [0, 0]
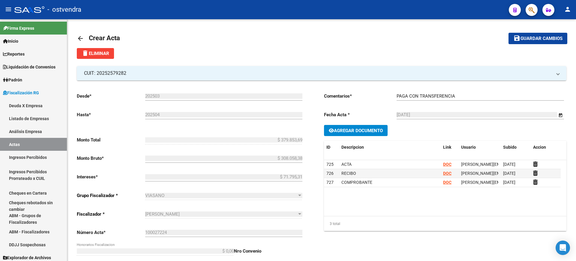
click at [535, 37] on span "Guardar cambios" at bounding box center [542, 38] width 42 height 5
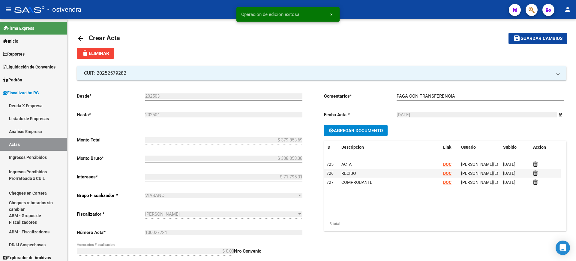
click at [81, 38] on mat-icon "arrow_back" at bounding box center [80, 38] width 7 height 7
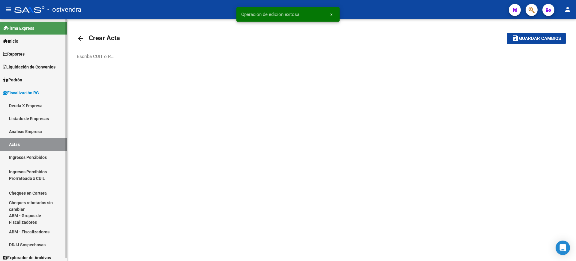
click at [17, 144] on link "Actas" at bounding box center [33, 144] width 67 height 13
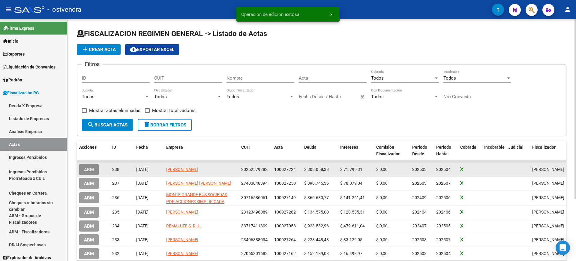
click at [88, 165] on button "ABM" at bounding box center [89, 169] width 20 height 11
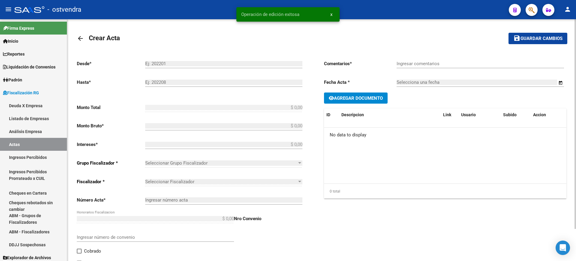
type input "202503"
type input "202504"
type input "$ 379.853,69"
type input "$ 308.058,38"
type input "$ 71.795,31"
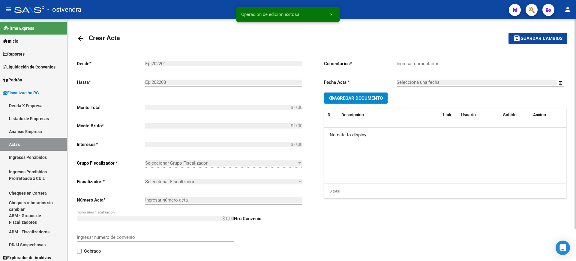
type input "100027224"
checkbox input "true"
type input "PAGA CON TRANSFERENCIA"
type input "[DATE]"
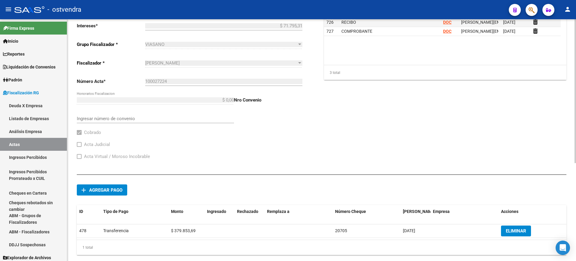
scroll to position [164, 0]
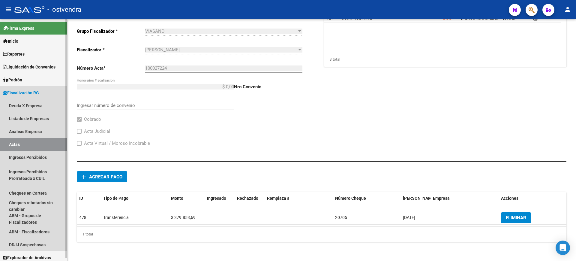
click at [13, 142] on link "Actas" at bounding box center [33, 144] width 67 height 13
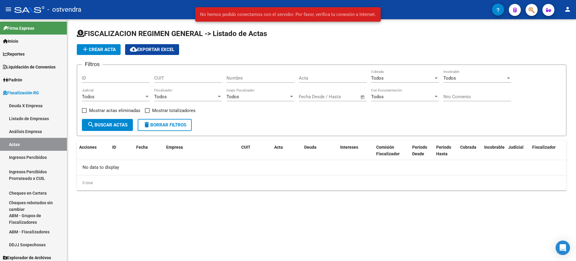
click at [104, 49] on span "add Crear Acta" at bounding box center [99, 49] width 34 height 5
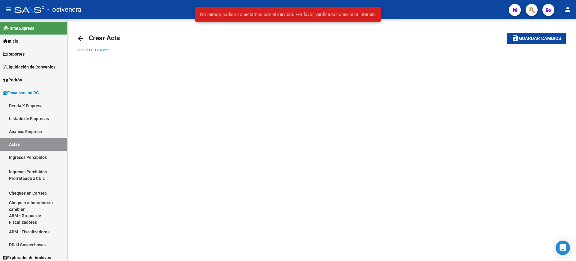
click at [97, 58] on input "Escriba CUIT o Razón Social para buscar" at bounding box center [95, 56] width 37 height 5
paste input "27064062188"
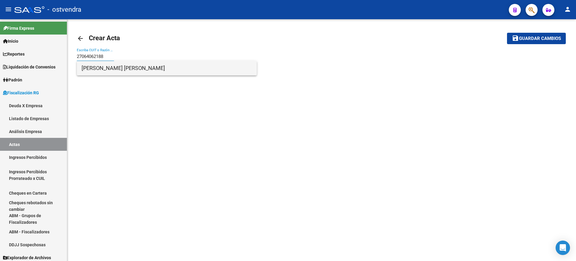
type input "27064062188"
click at [122, 70] on span "[PERSON_NAME] [PERSON_NAME]" at bounding box center [167, 68] width 170 height 14
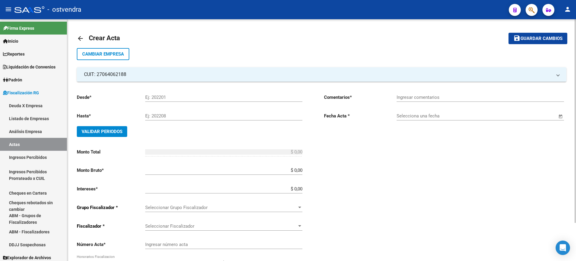
click at [164, 96] on input "Ej: 202201" at bounding box center [223, 97] width 157 height 5
type input "202503"
type input "202507"
click at [98, 134] on button "Validar Periodos" at bounding box center [102, 131] width 50 height 11
click at [431, 101] on div "Ingresar comentarios" at bounding box center [480, 95] width 167 height 13
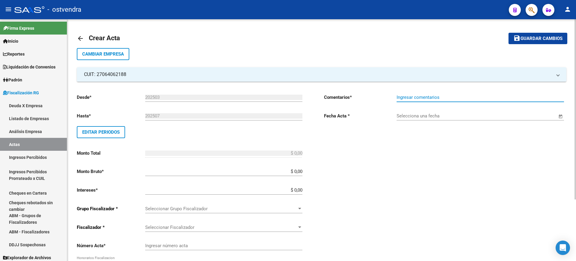
click at [431, 98] on input "Ingresar comentarios" at bounding box center [480, 97] width 167 height 5
type input "PAGA CON CHEQUE"
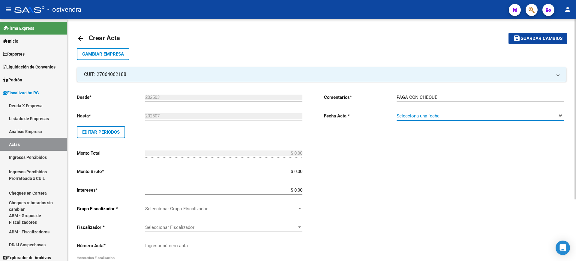
click at [435, 115] on input "Selecciona una fecha" at bounding box center [477, 115] width 161 height 5
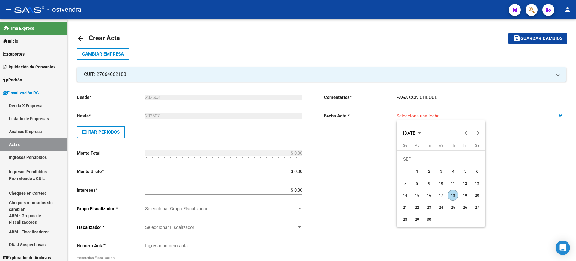
click at [453, 192] on span "18" at bounding box center [453, 195] width 11 height 11
type input "[DATE]"
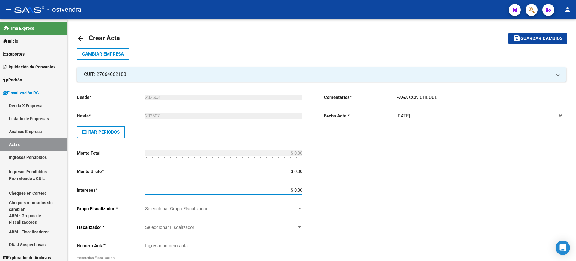
drag, startPoint x: 297, startPoint y: 188, endPoint x: 326, endPoint y: 188, distance: 29.7
click at [326, 188] on div "Desde * 202503 Ej: 202201 Hasta * 202507 Ej: 202208 Editar Periodos Monto Total…" at bounding box center [322, 205] width 490 height 247
drag, startPoint x: 293, startPoint y: 187, endPoint x: 332, endPoint y: 188, distance: 38.4
click at [332, 188] on div "Desde * 202503 Ej: 202201 Hasta * 202507 Ej: 202208 Editar Periodos Monto Total…" at bounding box center [322, 205] width 490 height 247
type input "$ 151.745,63"
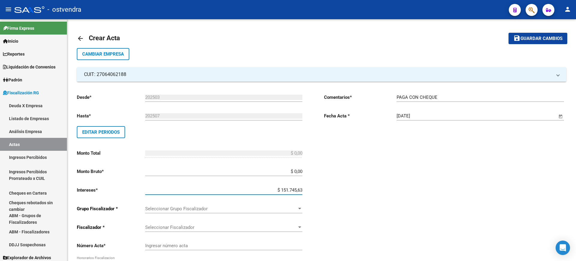
type input "$ 151.745,63"
click at [443, 182] on div "Comentarios * PAGA CON CHEQUE Ingresar comentarios Fecha Acta * [DATE] Seleccio…" at bounding box center [445, 209] width 242 height 240
drag, startPoint x: 379, startPoint y: 204, endPoint x: 383, endPoint y: 236, distance: 32.7
click at [379, 204] on div "Comentarios * PAGA CON CHEQUE Ingresar comentarios Fecha Acta * [DATE] Seleccio…" at bounding box center [445, 209] width 242 height 240
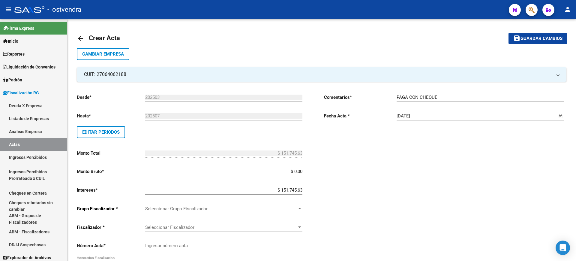
click at [294, 171] on input "$ 0,00" at bounding box center [223, 171] width 157 height 5
click at [311, 171] on div "Desde * 202503 Ej: 202201 Hasta * 202507 Ej: 202208 Editar Periodos Monto Total…" at bounding box center [198, 209] width 242 height 240
drag, startPoint x: 294, startPoint y: 171, endPoint x: 315, endPoint y: 171, distance: 21.6
click at [315, 171] on div "Desde * 202503 Ej: 202201 Hasta * 202507 Ej: 202208 Editar Periodos Monto Total…" at bounding box center [198, 209] width 242 height 240
paste input "825.545,37"
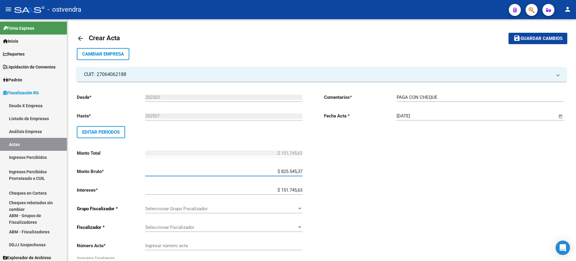
type input "$ 825.545,37"
type input "$ 977.291,00"
click at [339, 184] on div "Comentarios * PAGA CON CHEQUE Ingresar comentarios Fecha Acta * [DATE] Seleccio…" at bounding box center [445, 209] width 242 height 240
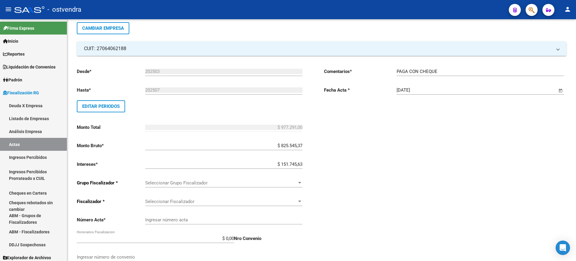
scroll to position [75, 0]
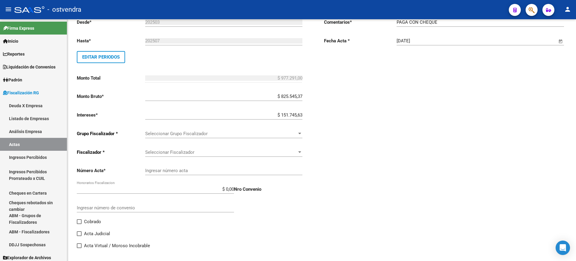
click at [279, 136] on div "Seleccionar Grupo Fiscalizador Seleccionar Grupo Fiscalizador" at bounding box center [223, 131] width 157 height 13
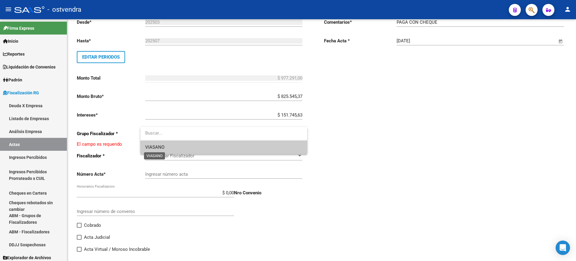
click at [159, 146] on span "VIASANO" at bounding box center [154, 146] width 19 height 5
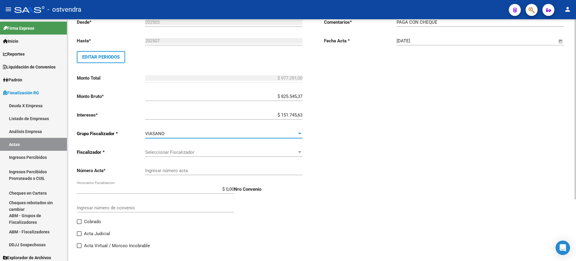
click at [182, 152] on span "Seleccionar Fiscalizador" at bounding box center [221, 151] width 152 height 5
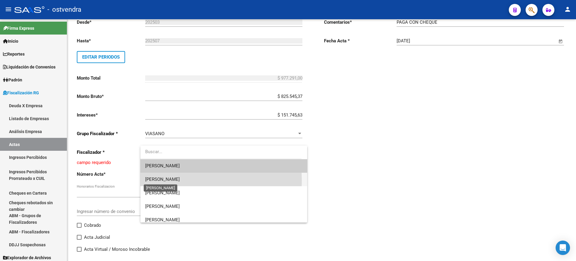
click at [156, 180] on span "[PERSON_NAME]" at bounding box center [162, 178] width 35 height 5
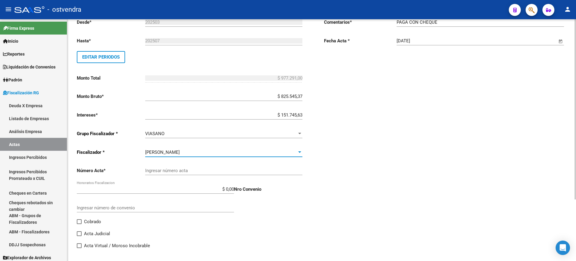
click at [227, 168] on input "Ingresar número acta" at bounding box center [223, 170] width 157 height 5
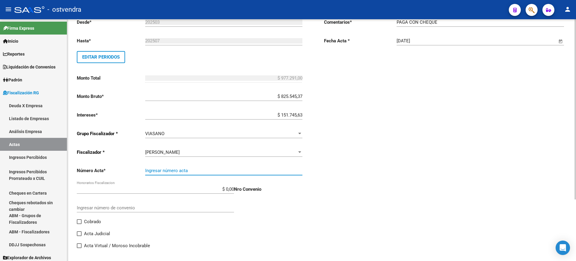
paste input "100027253"
type input "100027253"
click at [452, 188] on div "Comentarios * PAGA CON CHEQUE Ingresar comentarios Fecha Acta * [DATE] Seleccio…" at bounding box center [445, 134] width 242 height 240
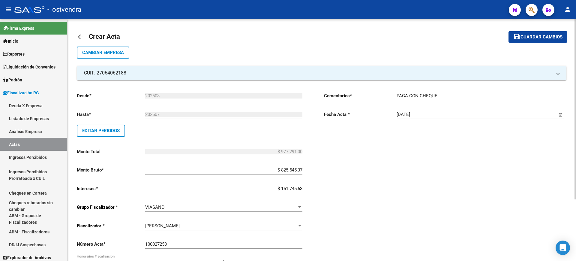
scroll to position [0, 0]
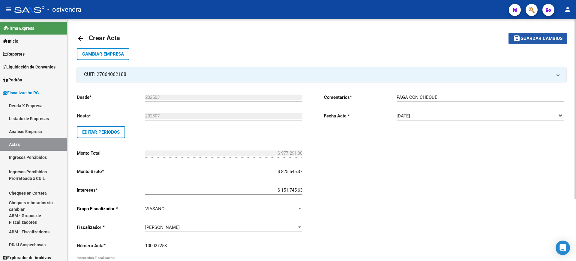
click at [538, 39] on span "Guardar cambios" at bounding box center [542, 38] width 42 height 5
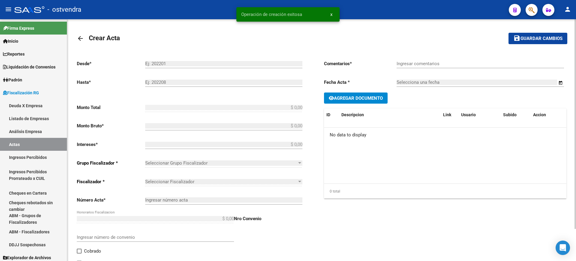
type input "202503"
type input "202507"
type input "$ 977.291,00"
type input "$ 825.545,37"
type input "$ 151.745,63"
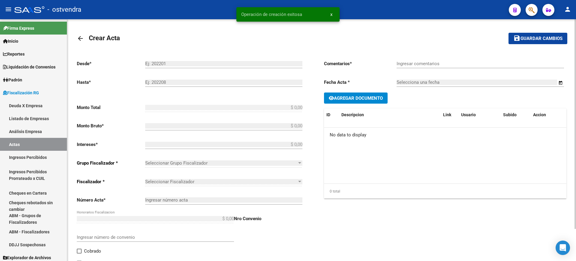
type input "100027253"
type input "PAGA CON CHEQUE"
type input "[DATE]"
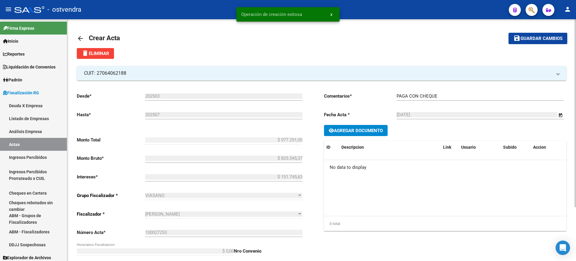
click at [355, 128] on span "Agregar Documento" at bounding box center [356, 130] width 54 height 5
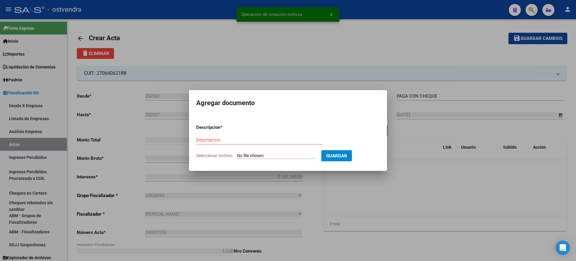
click at [247, 153] on input "Seleccionar Archivo" at bounding box center [277, 156] width 80 height 6
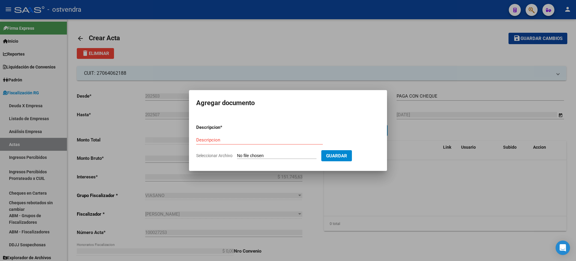
type input "C:\fakepath\Acta Deuda 100027253 OSTVENDRA.pdf"
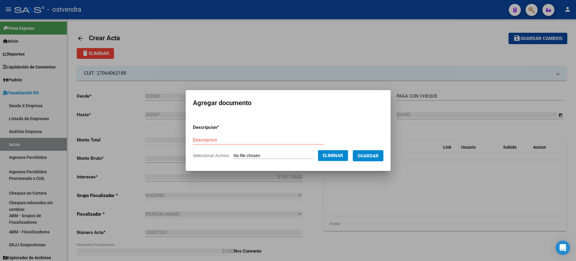
click at [205, 140] on input "Descripcion" at bounding box center [258, 139] width 131 height 5
type input "ACTA"
click at [368, 152] on button "Guardar" at bounding box center [368, 155] width 31 height 11
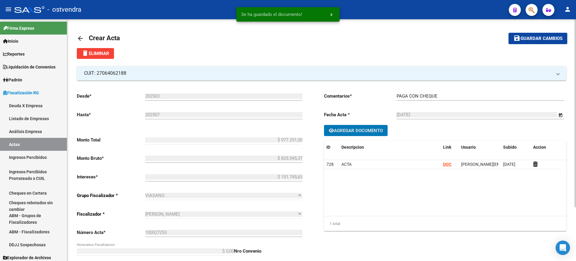
click at [361, 128] on span "Agregar Documento" at bounding box center [358, 130] width 49 height 5
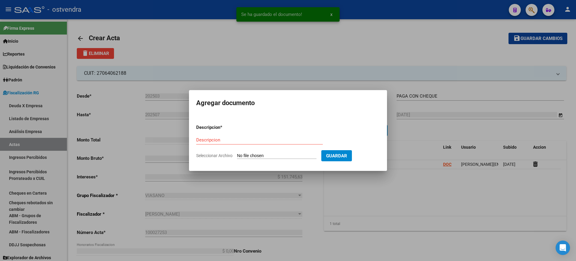
click at [257, 155] on input "Seleccionar Archivo" at bounding box center [277, 156] width 80 height 6
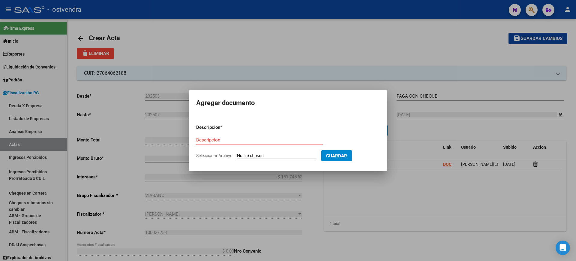
type input "C:\fakepath\CHEQUES OSTVENDRA.pdf"
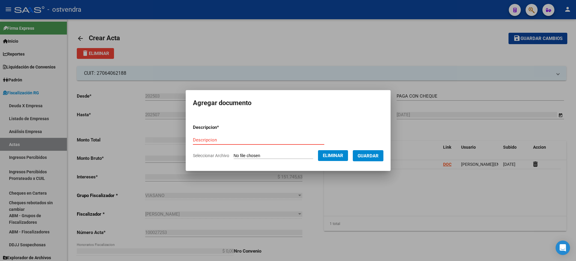
click at [215, 140] on input "Descripcion" at bounding box center [258, 139] width 131 height 5
type input "CHEQUE"
click at [373, 156] on span "Guardar" at bounding box center [368, 155] width 21 height 5
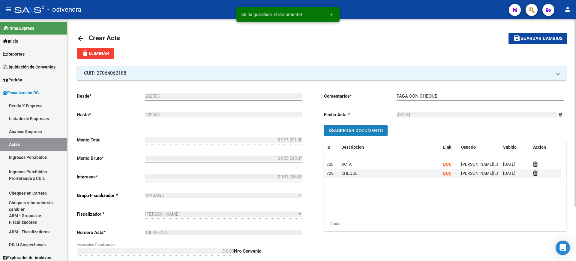
click at [356, 129] on span "Agregar Documento" at bounding box center [358, 130] width 49 height 5
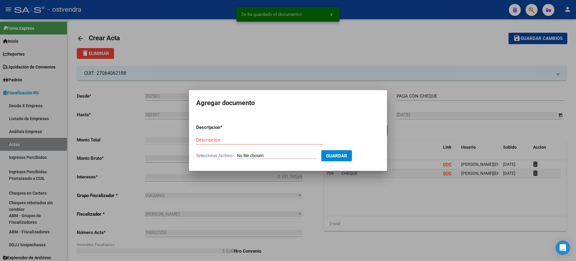
click at [250, 152] on form "Descripcion * Descripcion Seleccionar Archivo Guardar" at bounding box center [288, 141] width 184 height 44
click at [254, 153] on input "Seleccionar Archivo" at bounding box center [277, 156] width 80 height 6
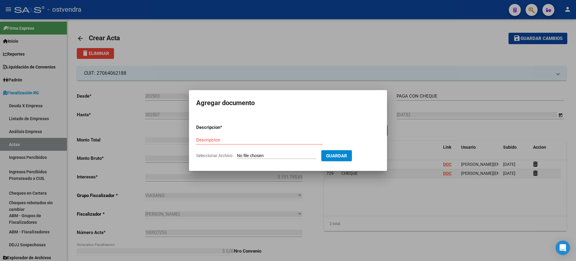
type input "C:\fakepath\RECIBO DE OSTVENDRA.pdf"
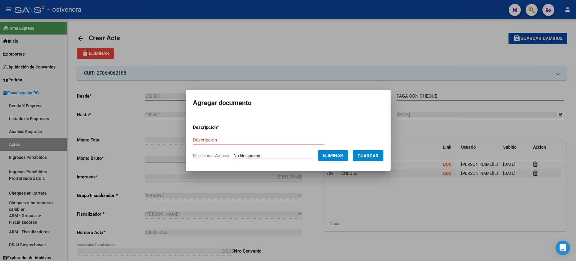
click at [209, 138] on input "Descripcion" at bounding box center [258, 139] width 131 height 5
type input "RECIBO"
click at [374, 155] on span "Guardar" at bounding box center [368, 155] width 21 height 5
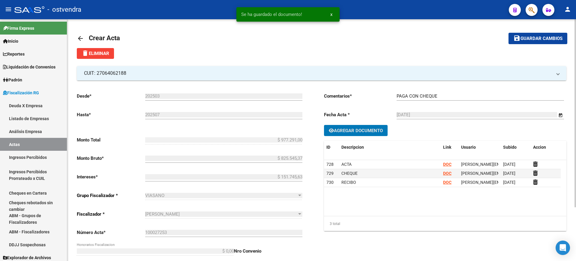
click at [536, 36] on span "Guardar cambios" at bounding box center [542, 38] width 42 height 5
click at [77, 38] on mat-icon "arrow_back" at bounding box center [80, 38] width 7 height 7
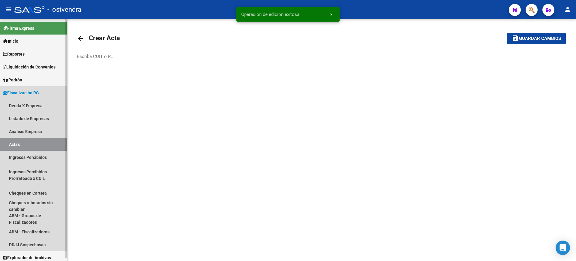
click at [17, 146] on link "Actas" at bounding box center [33, 144] width 67 height 13
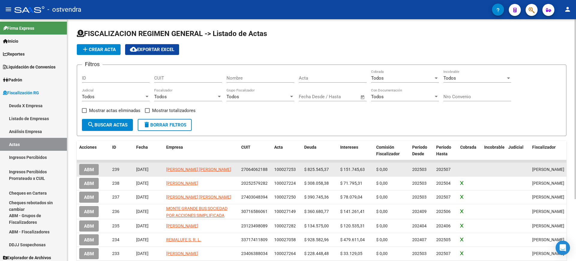
click at [88, 168] on span "ABM" at bounding box center [89, 169] width 10 height 5
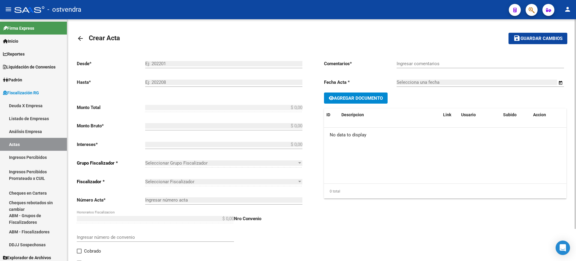
type input "202503"
type input "202507"
type input "$ 977.291,00"
type input "$ 825.545,37"
type input "$ 151.745,63"
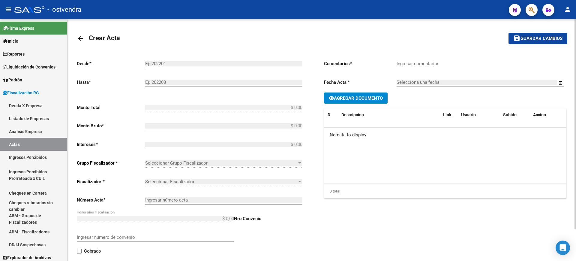
type input "100027253"
type input "PAGA CON CHEQUE"
type input "[DATE]"
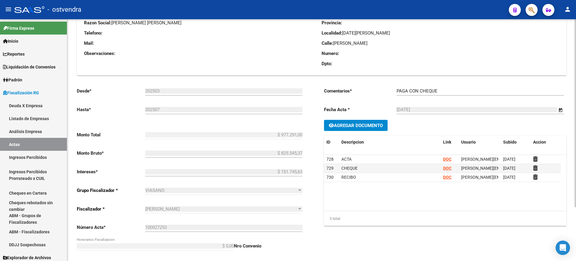
scroll to position [69, 0]
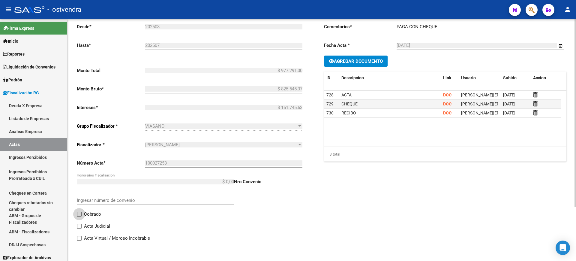
click at [81, 213] on span at bounding box center [79, 214] width 5 height 5
click at [79, 216] on input "Cobrado" at bounding box center [79, 216] width 0 height 0
checkbox input "true"
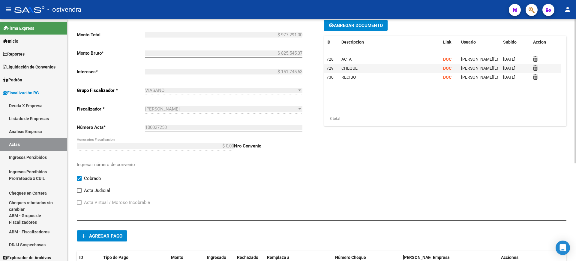
scroll to position [164, 0]
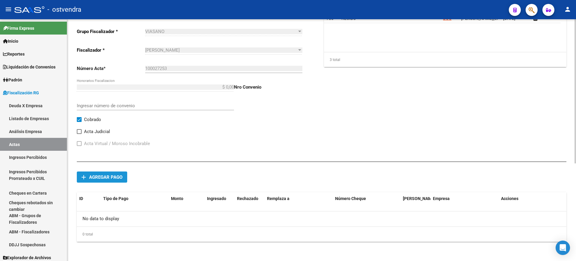
click at [104, 174] on span "Agregar pago" at bounding box center [105, 176] width 33 height 5
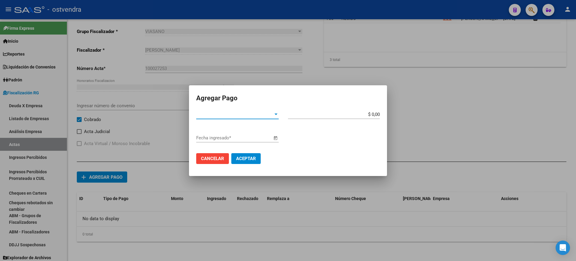
click at [271, 113] on span "Tipo de Pago *" at bounding box center [234, 114] width 77 height 5
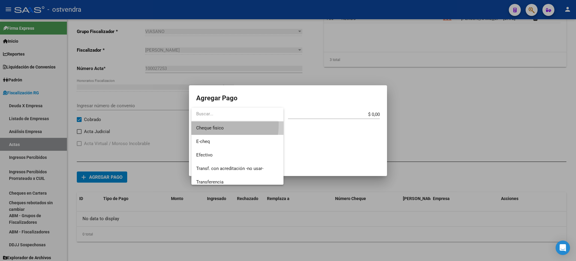
click at [208, 124] on span "Cheque fisico" at bounding box center [237, 128] width 83 height 14
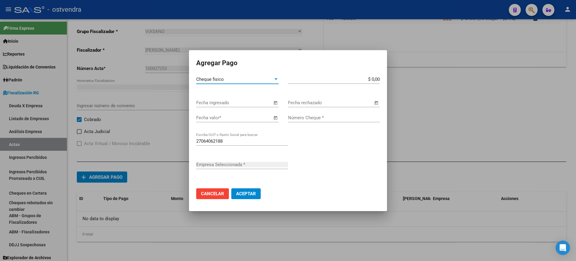
type input "[PERSON_NAME] [PERSON_NAME]"
drag, startPoint x: 370, startPoint y: 81, endPoint x: 398, endPoint y: 79, distance: 27.4
click at [398, 79] on div "Agregar Pago Cheque fisico Tipo de Pago * $ 0,00 Monto bruto * Fecha ingresado …" at bounding box center [288, 130] width 576 height 261
paste input "325.763"
type input "$ 325.763,00"
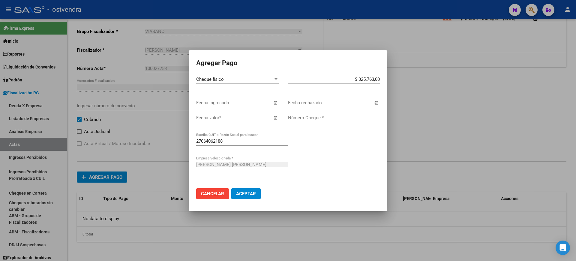
click at [273, 119] on span "Open calendar" at bounding box center [275, 118] width 14 height 14
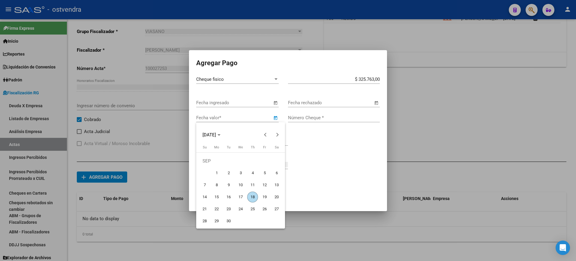
click at [217, 196] on span "15" at bounding box center [216, 196] width 11 height 11
type input "[DATE]"
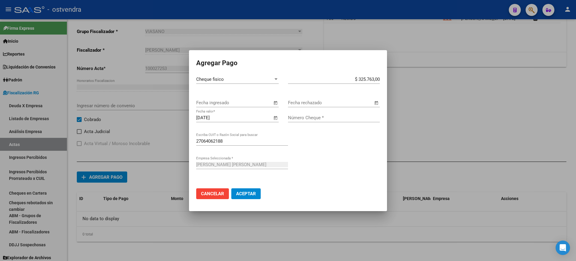
click at [313, 120] on div "Número Cheque *" at bounding box center [334, 117] width 92 height 9
click at [313, 117] on input "Número Cheque *" at bounding box center [334, 117] width 92 height 5
paste input "12081026"
type input "12081026"
click at [245, 191] on span "Aceptar" at bounding box center [246, 193] width 20 height 5
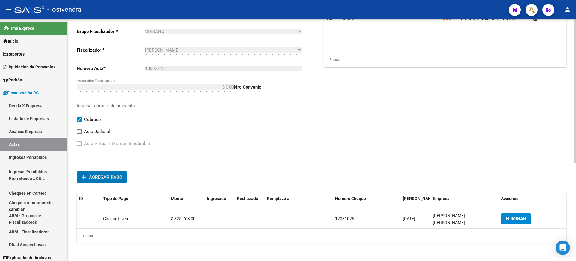
scroll to position [0, 0]
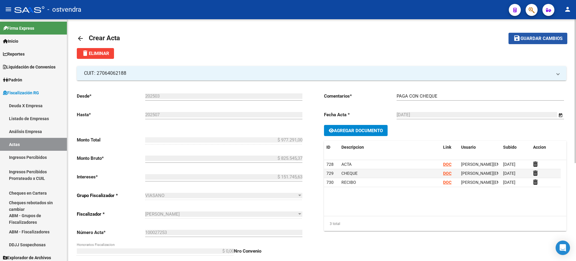
click at [539, 37] on span "Guardar cambios" at bounding box center [542, 38] width 42 height 5
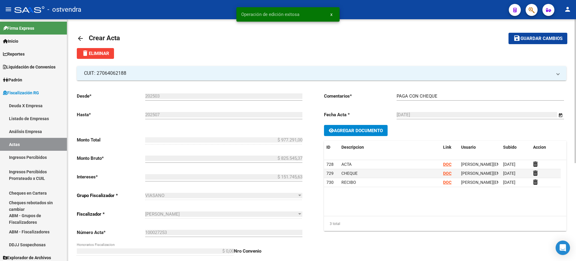
click at [77, 36] on mat-icon "arrow_back" at bounding box center [80, 38] width 7 height 7
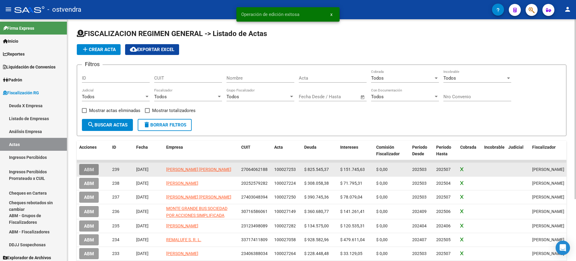
click at [90, 169] on span "ABM" at bounding box center [89, 169] width 10 height 5
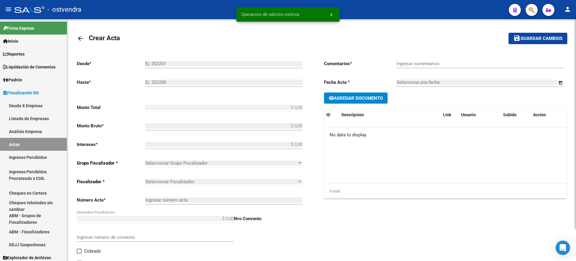
type input "202503"
type input "202507"
type input "$ 977.291,00"
type input "$ 825.545,37"
type input "$ 151.745,63"
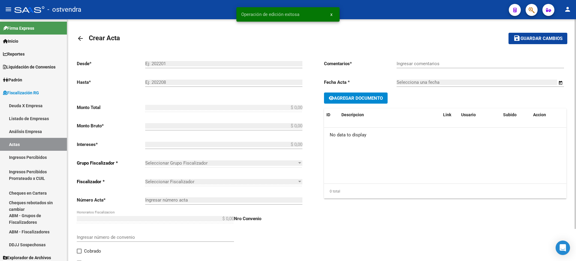
type input "100027253"
checkbox input "true"
type input "PAGA CON CHEQUE"
type input "[DATE]"
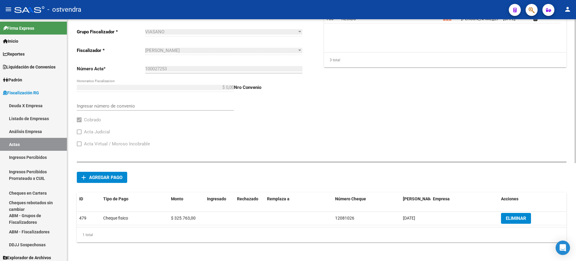
scroll to position [164, 0]
click at [104, 174] on span "Agregar pago" at bounding box center [105, 176] width 33 height 5
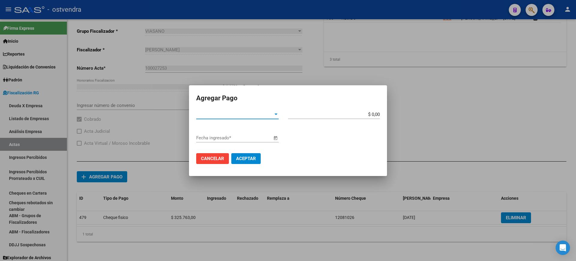
click at [274, 113] on div at bounding box center [275, 114] width 5 height 5
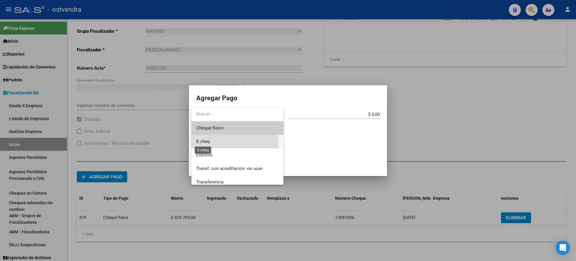
click at [208, 140] on span "E-cheq" at bounding box center [203, 141] width 14 height 5
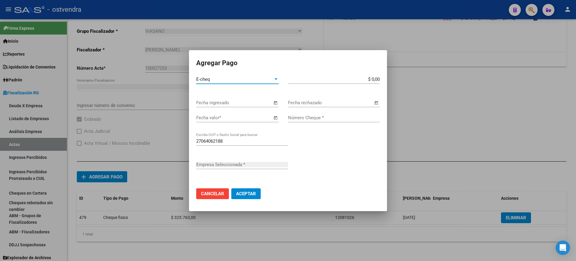
type input "[PERSON_NAME] [PERSON_NAME]"
drag, startPoint x: 371, startPoint y: 79, endPoint x: 407, endPoint y: 78, distance: 36.0
click at [407, 78] on div "Agregar Pago E-cheq Tipo de Pago * $ 0,00 Monto bruto * Fecha ingresado Fecha r…" at bounding box center [288, 130] width 576 height 261
paste input "325.765"
type input "$ 325.765,00"
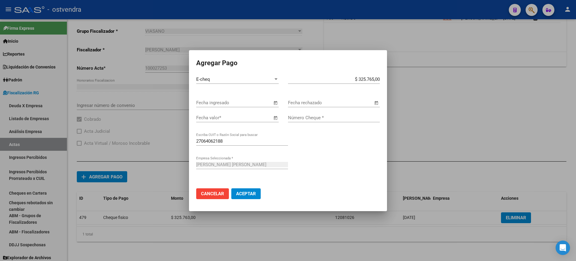
click at [277, 117] on span "Open calendar" at bounding box center [275, 118] width 14 height 14
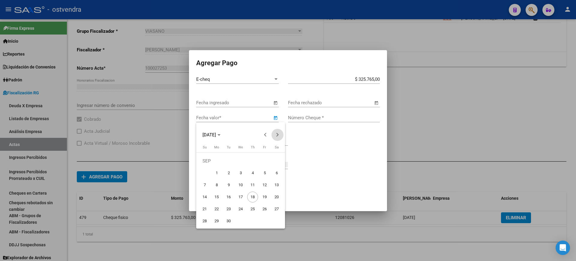
click at [277, 136] on span "Next month" at bounding box center [278, 135] width 12 height 12
click at [238, 186] on span "15" at bounding box center [240, 184] width 11 height 11
type input "[DATE]"
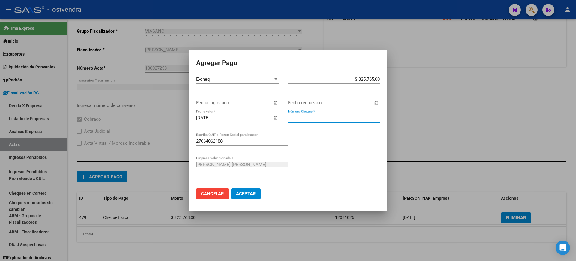
click at [299, 117] on input "Número Cheque *" at bounding box center [334, 117] width 92 height 5
type input "12081027"
click at [245, 194] on span "Aceptar" at bounding box center [246, 193] width 20 height 5
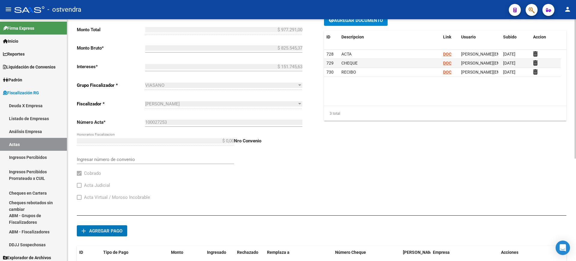
scroll to position [0, 0]
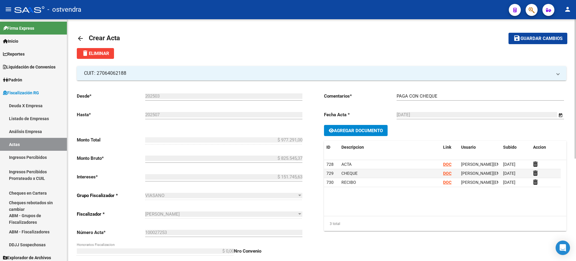
click at [542, 38] on span "Guardar cambios" at bounding box center [542, 38] width 42 height 5
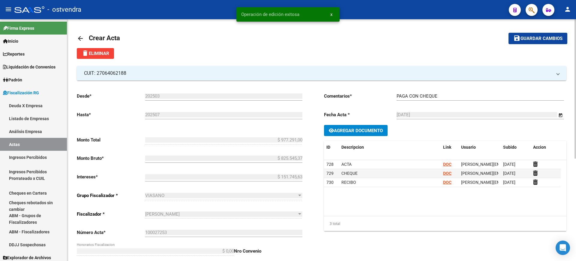
click at [81, 38] on mat-icon "arrow_back" at bounding box center [80, 38] width 7 height 7
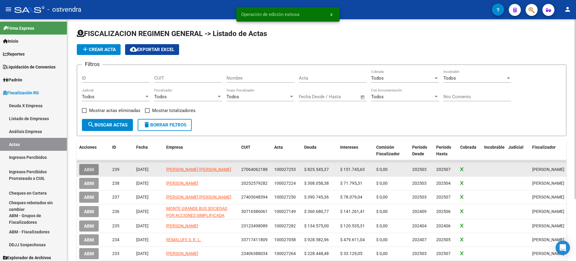
click at [82, 168] on button "ABM" at bounding box center [89, 169] width 20 height 11
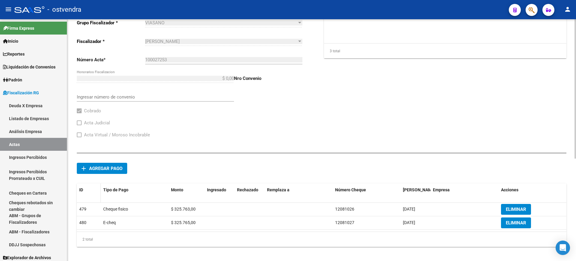
scroll to position [178, 0]
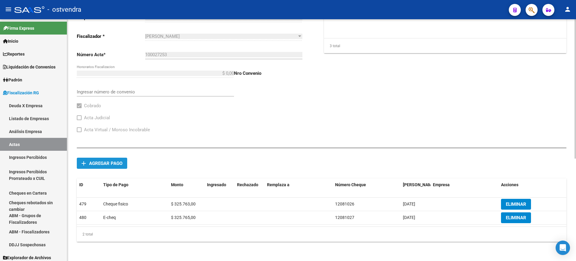
click at [102, 162] on span "Agregar pago" at bounding box center [105, 163] width 33 height 5
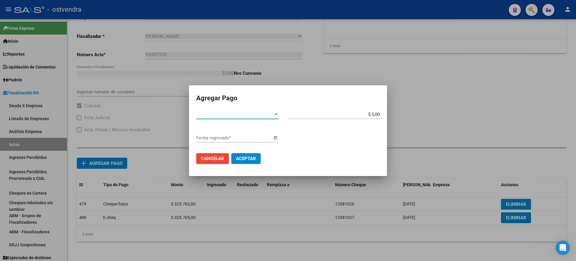
click at [267, 113] on span "Tipo de Pago *" at bounding box center [234, 114] width 77 height 5
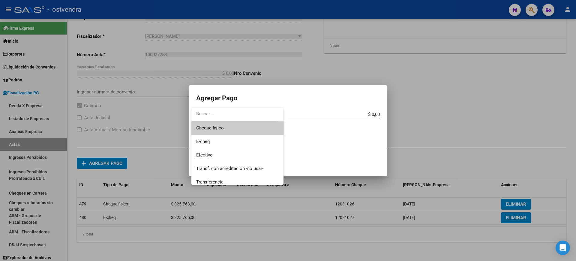
click at [512, 217] on div at bounding box center [288, 130] width 576 height 261
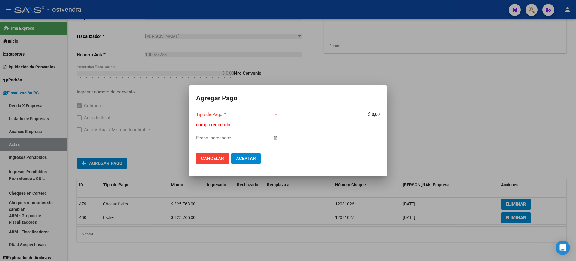
click at [207, 160] on span "Cancelar" at bounding box center [212, 158] width 23 height 5
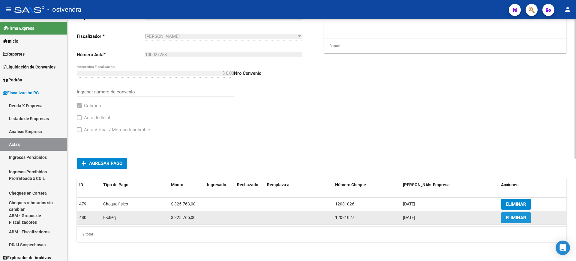
click at [518, 218] on span "ELIMINAR" at bounding box center [516, 217] width 20 height 5
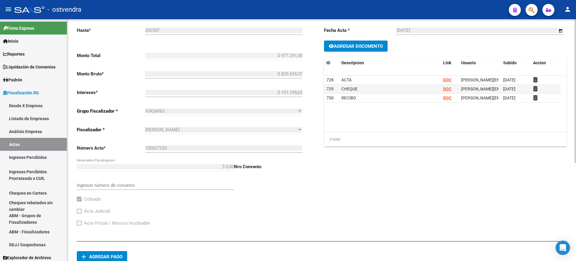
scroll to position [0, 0]
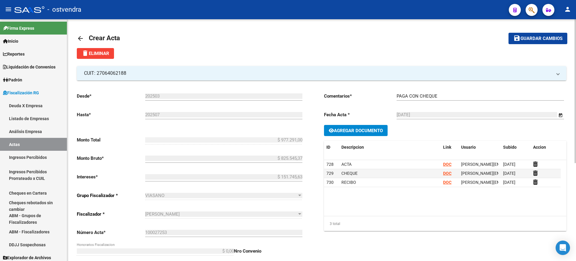
click at [541, 36] on span "Guardar cambios" at bounding box center [542, 38] width 42 height 5
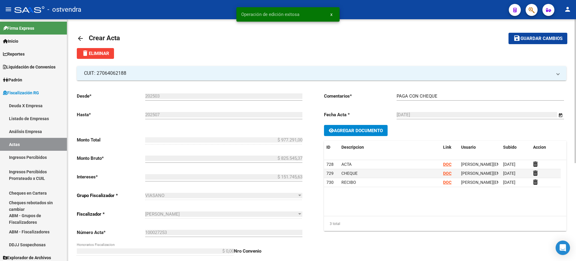
click at [82, 36] on mat-icon "arrow_back" at bounding box center [80, 38] width 7 height 7
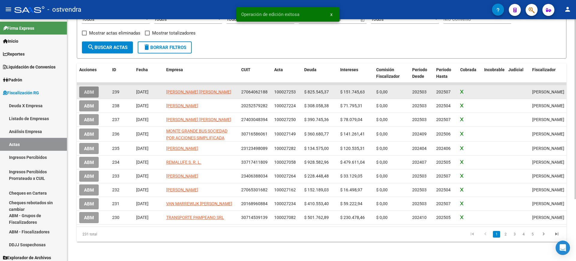
click at [91, 89] on span "ABM" at bounding box center [89, 91] width 10 height 5
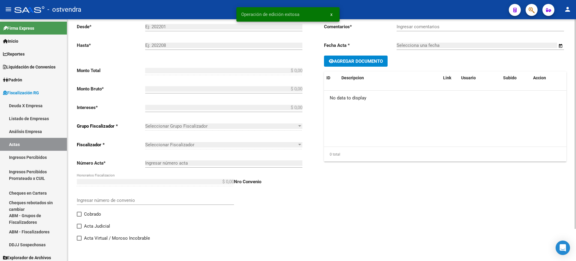
type input "202503"
type input "202507"
type input "$ 977.291,00"
type input "$ 825.545,37"
type input "$ 151.745,63"
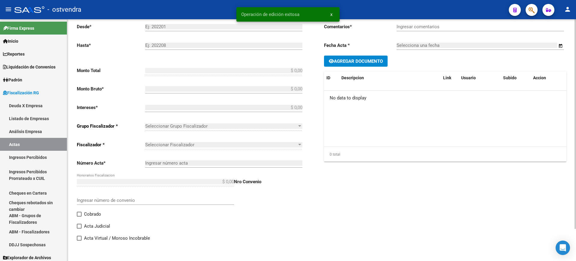
type input "100027253"
checkbox input "true"
type input "PAGA CON CHEQUE"
type input "[DATE]"
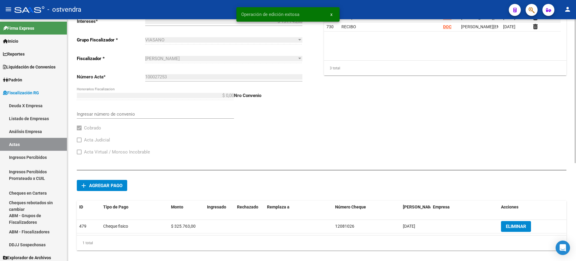
scroll to position [164, 0]
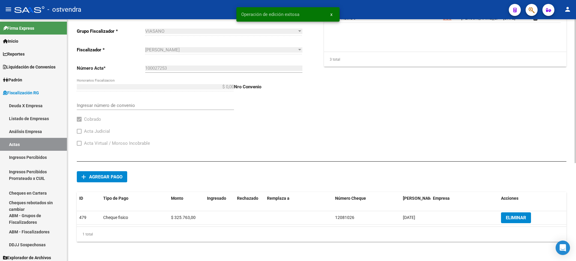
click at [100, 173] on button "add Agregar pago" at bounding box center [102, 176] width 50 height 11
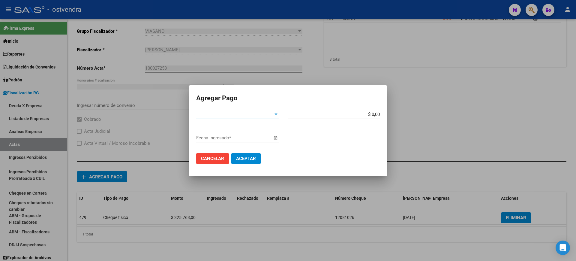
click at [256, 112] on span "Tipo de Pago *" at bounding box center [234, 114] width 77 height 5
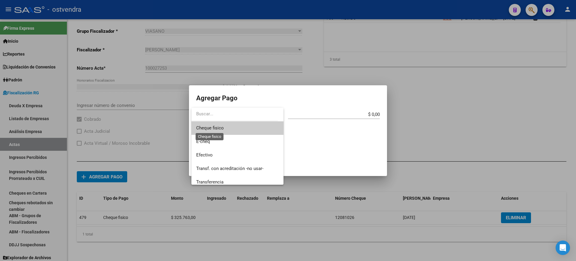
click at [213, 128] on span "Cheque fisico" at bounding box center [210, 127] width 28 height 5
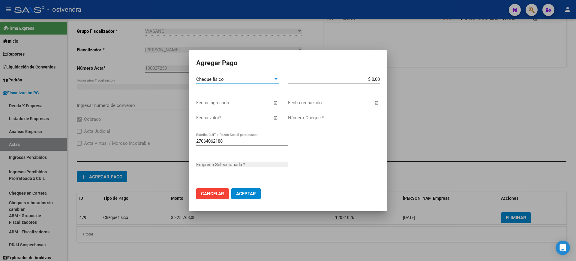
type input "[PERSON_NAME] [PERSON_NAME]"
drag, startPoint x: 372, startPoint y: 77, endPoint x: 402, endPoint y: 77, distance: 30.0
click at [402, 77] on div "Agregar Pago Cheque fisico Tipo de Pago * $ 0,00 Monto bruto * Fecha ingresado …" at bounding box center [288, 130] width 576 height 261
paste input "325.765"
type input "$ 325.765,00"
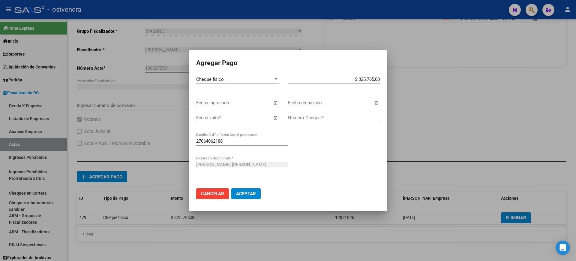
click at [276, 119] on span "Open calendar" at bounding box center [275, 118] width 14 height 14
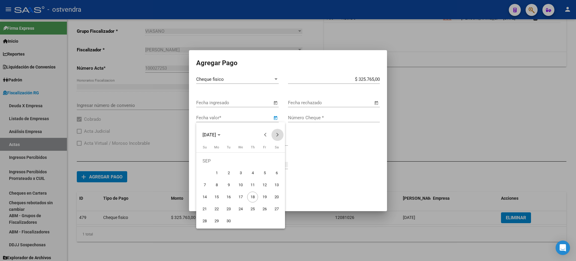
click at [278, 133] on span "Next month" at bounding box center [278, 135] width 12 height 12
click at [239, 184] on span "15" at bounding box center [240, 184] width 11 height 11
type input "[DATE]"
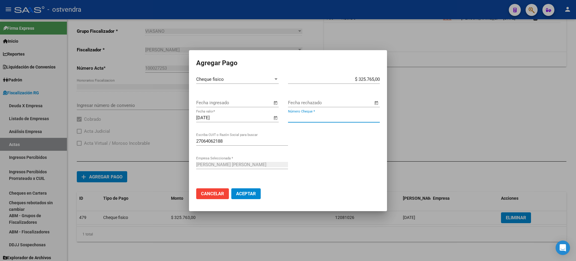
click at [296, 116] on input "Número Cheque *" at bounding box center [334, 117] width 92 height 5
type input "12081027"
click at [249, 191] on span "Aceptar" at bounding box center [246, 193] width 20 height 5
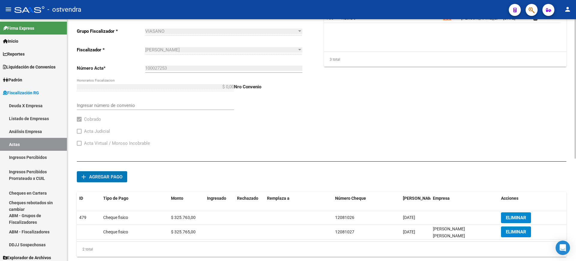
click at [101, 175] on span "Agregar pago" at bounding box center [105, 176] width 33 height 5
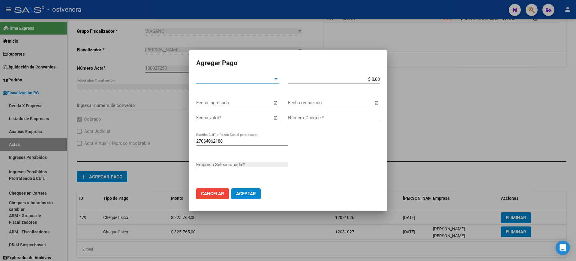
type input "[PERSON_NAME] [PERSON_NAME]"
click at [214, 191] on span "Cancelar" at bounding box center [212, 193] width 23 height 5
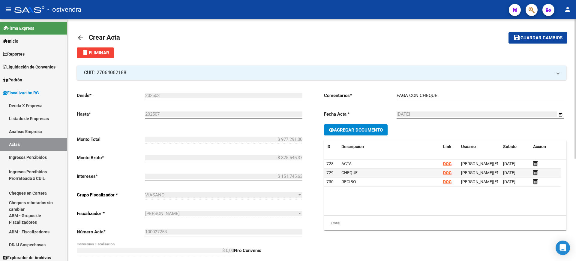
scroll to position [0, 0]
click at [531, 38] on span "Guardar cambios" at bounding box center [542, 38] width 42 height 5
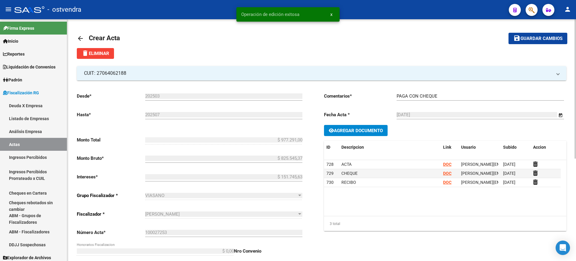
click at [81, 35] on mat-icon "arrow_back" at bounding box center [80, 38] width 7 height 7
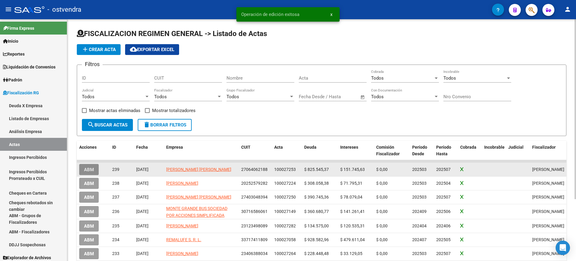
click at [89, 167] on span "ABM" at bounding box center [89, 169] width 10 height 5
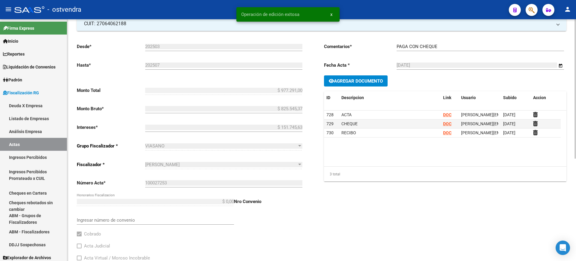
scroll to position [178, 0]
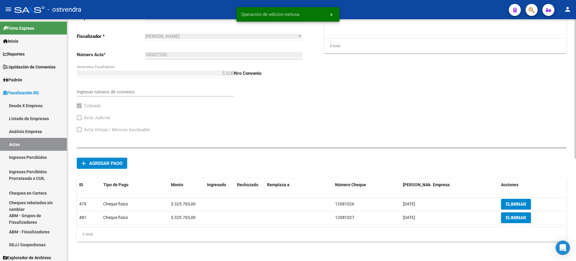
click at [102, 164] on span "Agregar pago" at bounding box center [105, 163] width 33 height 5
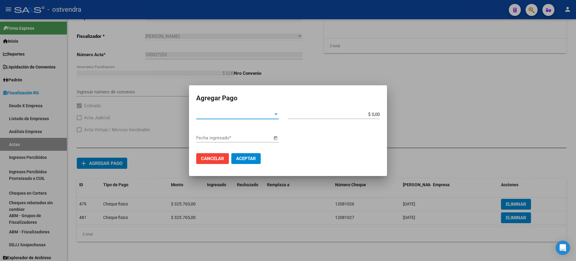
click at [249, 111] on div "Tipo de Pago * Tipo de Pago *" at bounding box center [237, 114] width 83 height 9
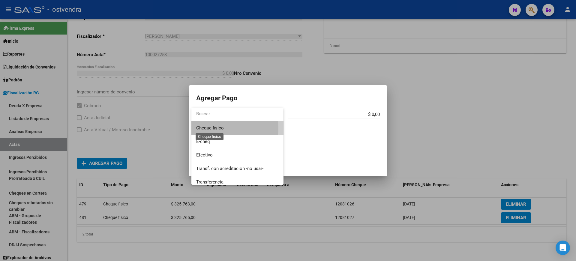
click at [215, 128] on span "Cheque fisico" at bounding box center [210, 127] width 28 height 5
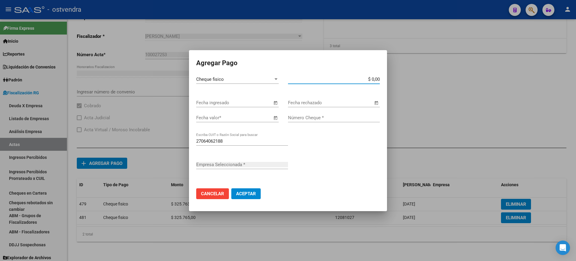
drag, startPoint x: 372, startPoint y: 77, endPoint x: 416, endPoint y: 77, distance: 44.4
click at [416, 77] on div "Agregar Pago Cheque fisico Tipo de Pago * $ 0,00 Monto bruto * Fecha ingresado …" at bounding box center [288, 130] width 576 height 261
paste input "325.763"
type input "$ 325.763,00"
type input "[PERSON_NAME] [PERSON_NAME]"
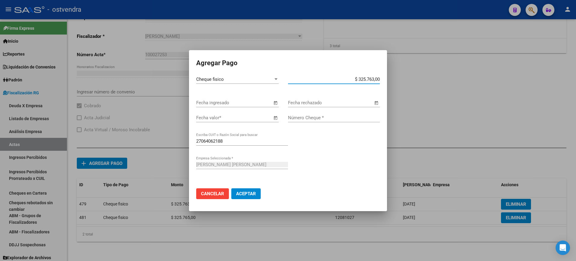
type input "$ 325.763,00"
click at [301, 118] on input "Número Cheque *" at bounding box center [334, 117] width 92 height 5
type input "12081028"
click at [274, 117] on span "Open calendar" at bounding box center [275, 118] width 14 height 14
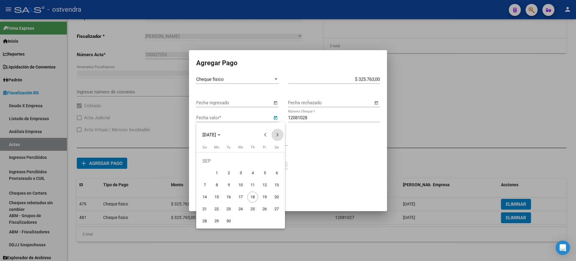
click at [277, 133] on button "Next month" at bounding box center [278, 135] width 12 height 12
click at [275, 186] on span "15" at bounding box center [276, 184] width 11 height 11
type input "[DATE]"
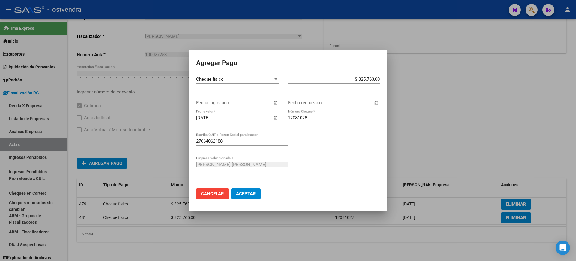
click at [245, 189] on button "Aceptar" at bounding box center [245, 193] width 29 height 11
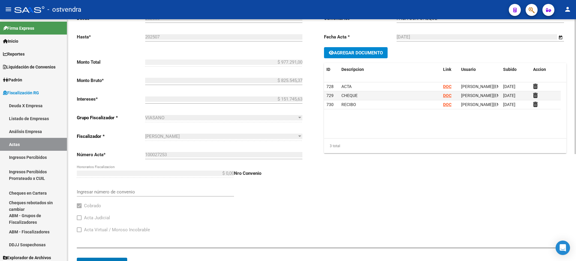
scroll to position [0, 0]
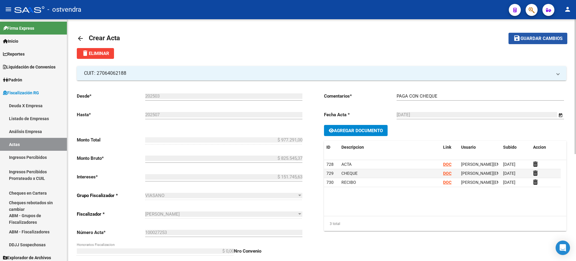
click at [535, 38] on span "Guardar cambios" at bounding box center [542, 38] width 42 height 5
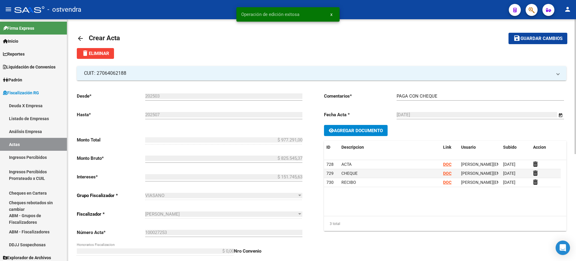
click at [78, 38] on mat-icon "arrow_back" at bounding box center [80, 38] width 7 height 7
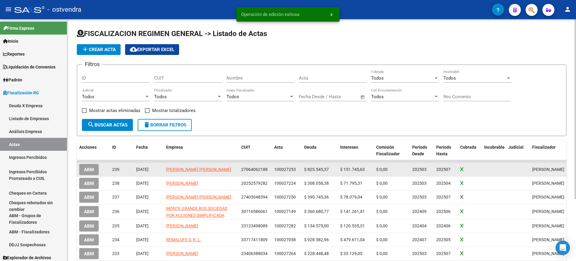
click at [89, 169] on span "ABM" at bounding box center [89, 169] width 10 height 5
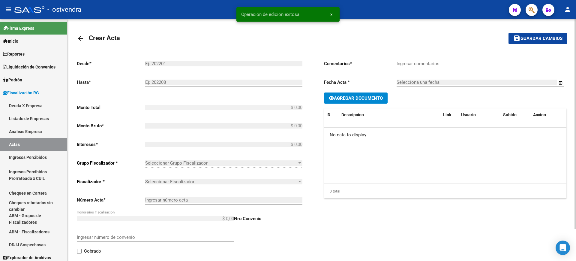
type input "202503"
type input "202507"
type input "$ 977.291,00"
type input "$ 825.545,37"
type input "$ 151.745,63"
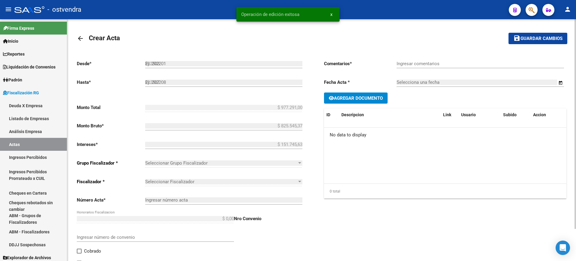
type input "100027253"
checkbox input "true"
type input "PAGA CON CHEQUE"
type input "[DATE]"
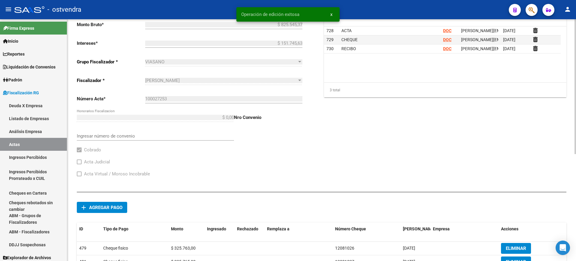
scroll to position [191, 0]
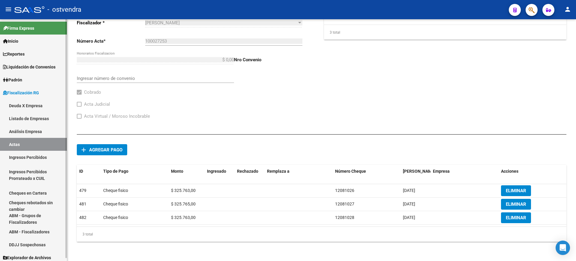
click at [13, 143] on link "Actas" at bounding box center [33, 144] width 67 height 13
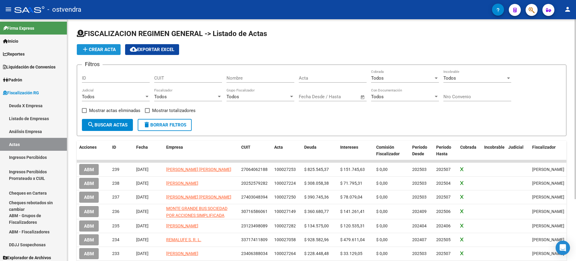
click at [96, 46] on button "add Crear Acta" at bounding box center [99, 49] width 44 height 11
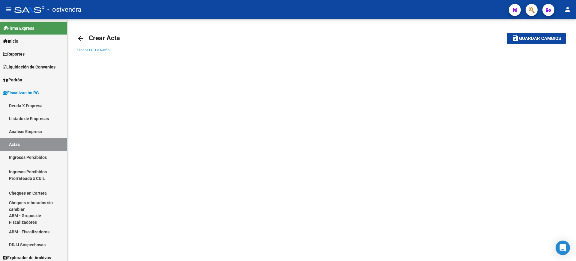
click at [96, 55] on input "Escriba CUIT o Razón Social para buscar" at bounding box center [95, 56] width 37 height 5
paste input "30716084430"
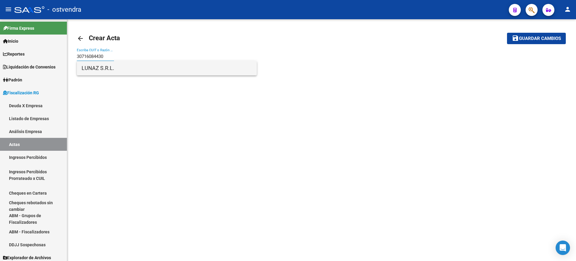
type input "30716084430"
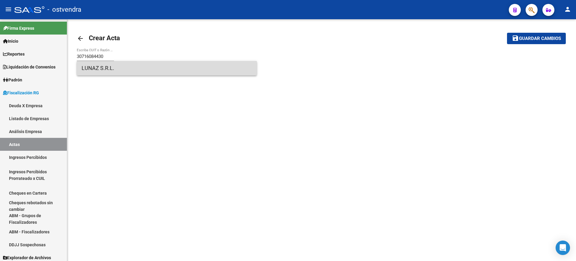
click at [103, 67] on span "LUNAZ S.R.L." at bounding box center [167, 68] width 170 height 14
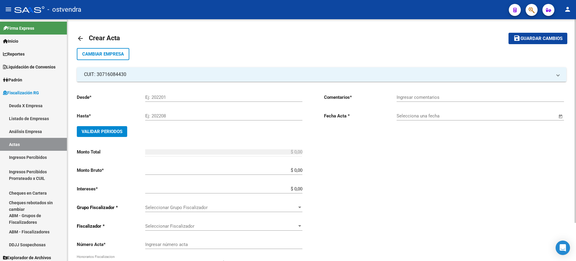
drag, startPoint x: 176, startPoint y: 102, endPoint x: 176, endPoint y: 98, distance: 4.2
click at [176, 101] on div "Ej: 202201" at bounding box center [223, 95] width 157 height 13
click at [175, 96] on input "Ej: 202201" at bounding box center [223, 97] width 157 height 5
type input "202502"
type input "202503"
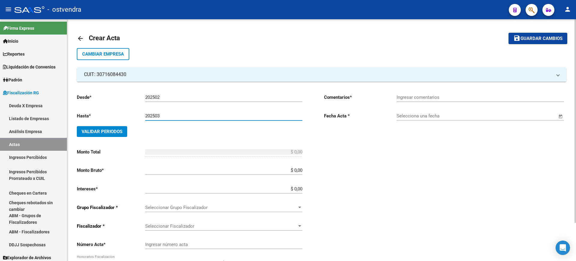
click at [94, 130] on span "Validar Periodos" at bounding box center [102, 131] width 41 height 5
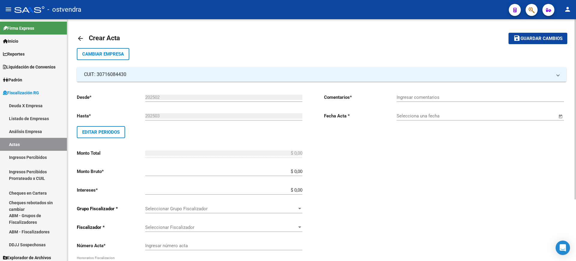
click at [442, 97] on input "Ingresar comentarios" at bounding box center [480, 97] width 167 height 5
type input "PAGA CON TRANSFERENCIA"
click at [562, 115] on span "Open calendar" at bounding box center [561, 116] width 14 height 14
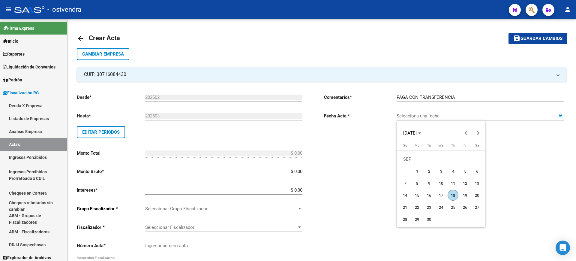
click at [452, 195] on span "18" at bounding box center [453, 195] width 11 height 11
type input "[DATE]"
click at [230, 209] on span "Seleccionar Grupo Fiscalizador" at bounding box center [221, 208] width 152 height 5
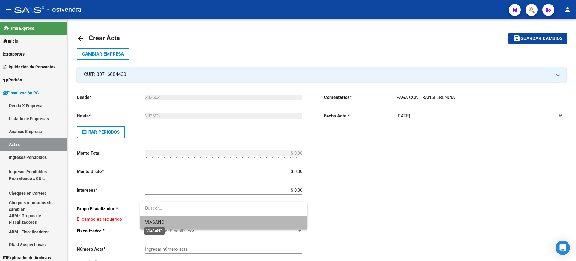
click at [158, 220] on span "VIASANO" at bounding box center [154, 221] width 19 height 5
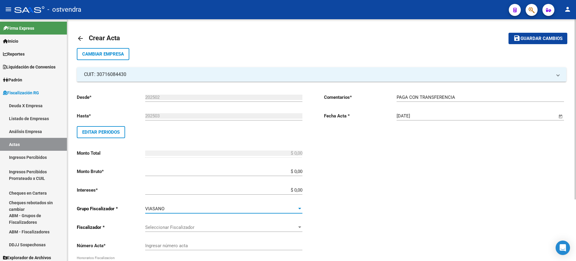
click at [169, 224] on span "Seleccionar Fiscalizador" at bounding box center [221, 226] width 152 height 5
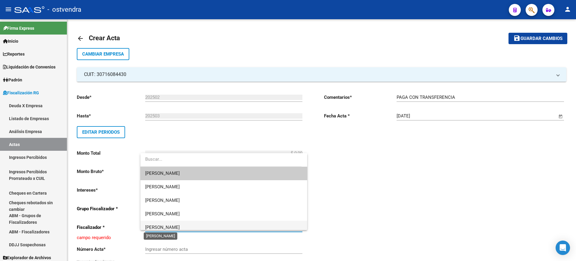
click at [155, 225] on span "[PERSON_NAME]" at bounding box center [162, 226] width 35 height 5
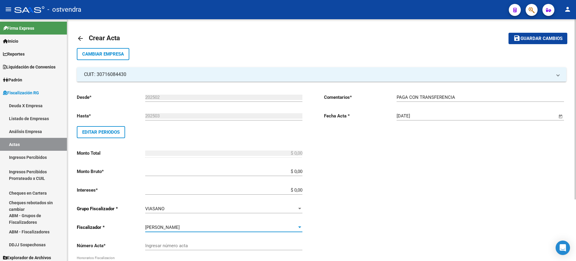
click at [219, 239] on div "Ingresar número acta" at bounding box center [223, 243] width 157 height 13
paste input "100027245"
type input "100027245"
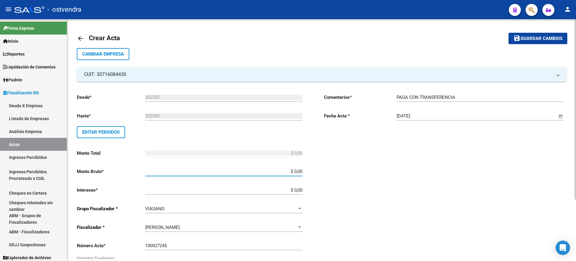
drag, startPoint x: 295, startPoint y: 172, endPoint x: 348, endPoint y: 175, distance: 53.2
click at [348, 175] on div "Desde * 202502 Ej: 202201 Hasta * 202503 Ej: 202208 Editar Periodos Monto Total…" at bounding box center [322, 205] width 490 height 247
paste input "65.058,44"
type input "$ 65.058,44"
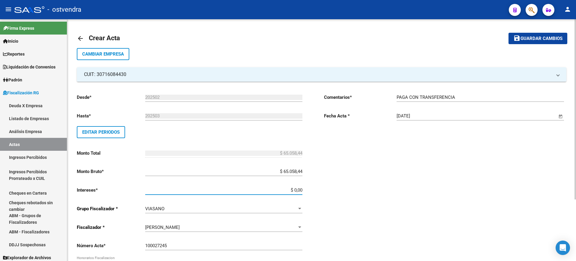
drag, startPoint x: 294, startPoint y: 190, endPoint x: 350, endPoint y: 191, distance: 55.2
click at [350, 191] on div "Desde * 202502 Ej: 202201 Hasta * 202503 Ej: 202208 Editar Periodos Monto Total…" at bounding box center [322, 205] width 490 height 247
paste input "16.074,75"
type input "$ 16.074,75"
type input "$ 81.133,19"
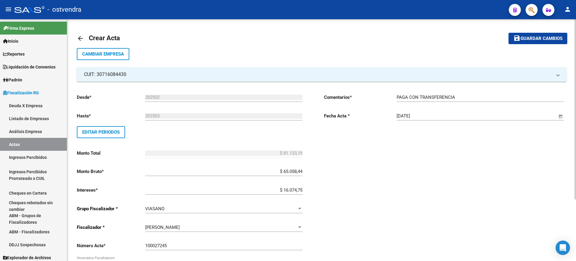
click at [353, 207] on div "Comentarios * PAGA CON TRANSFERENCIA Ingresar comentarios Fecha Acta * [DATE] S…" at bounding box center [445, 209] width 242 height 240
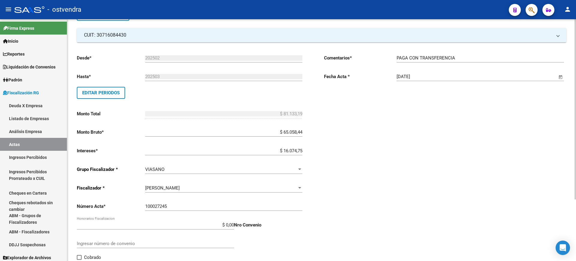
scroll to position [0, 0]
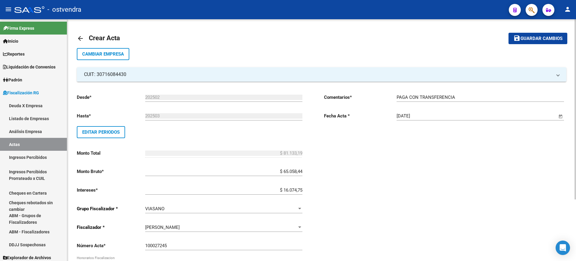
click at [543, 37] on span "Guardar cambios" at bounding box center [542, 38] width 42 height 5
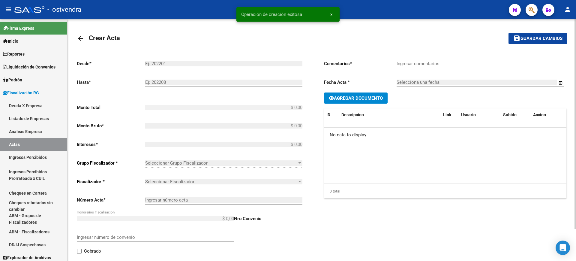
type input "202502"
type input "202503"
type input "$ 81.133,19"
type input "$ 65.058,44"
type input "$ 16.074,75"
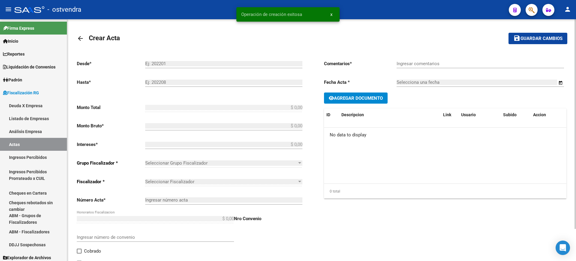
type input "100027245"
type input "PAGA CON TRANSFERENCIA"
type input "[DATE]"
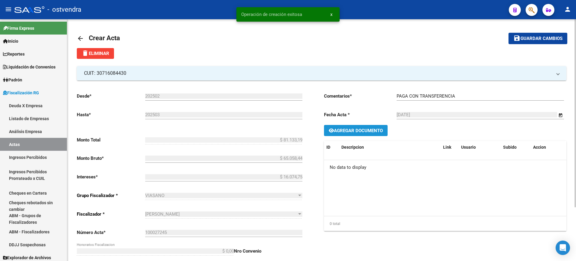
click at [356, 128] on span "Agregar Documento" at bounding box center [358, 130] width 49 height 5
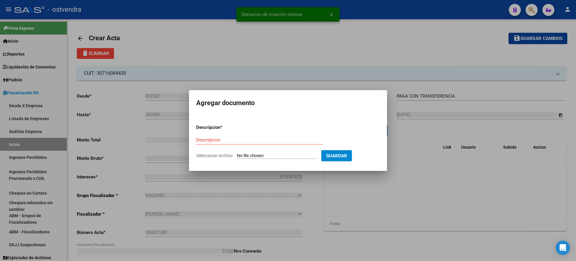
click at [259, 156] on input "Seleccionar Archivo" at bounding box center [277, 156] width 80 height 6
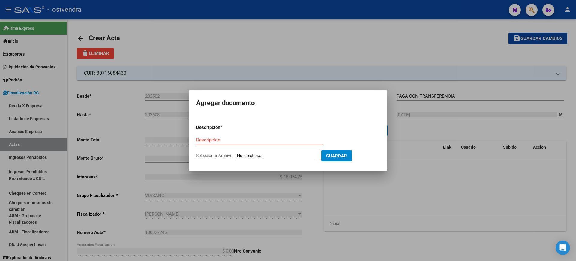
type input "C:\fakepath\ACTA 100027245 OSTVENDRA (Actualizacion).pdf"
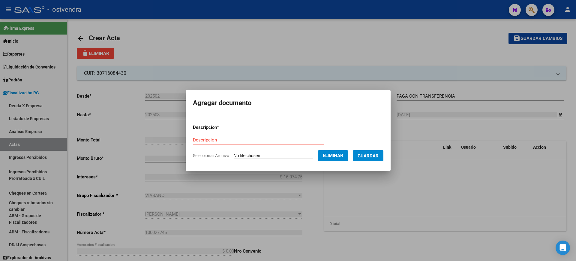
click at [215, 137] on div "Descripcion" at bounding box center [258, 139] width 131 height 9
type input "ACTA"
click at [376, 153] on span "Guardar" at bounding box center [368, 155] width 21 height 5
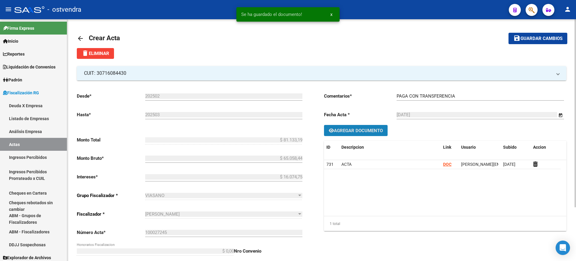
click at [359, 131] on span "Agregar Documento" at bounding box center [358, 130] width 49 height 5
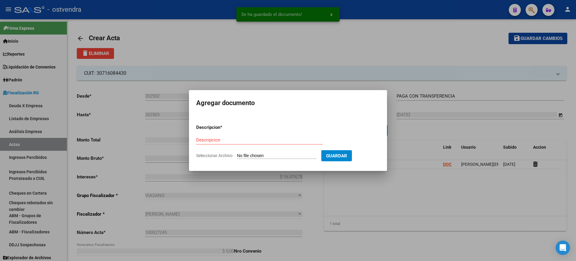
click at [266, 153] on input "Seleccionar Archivo" at bounding box center [277, 156] width 80 height 6
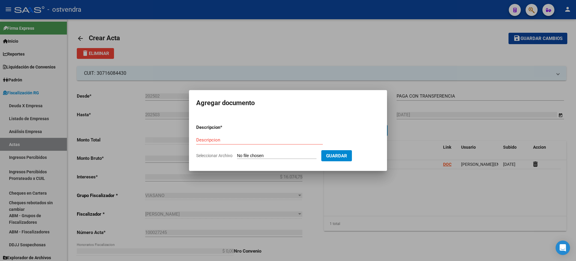
type input "C:\fakepath\PAGO OSTVENDRA.pdf"
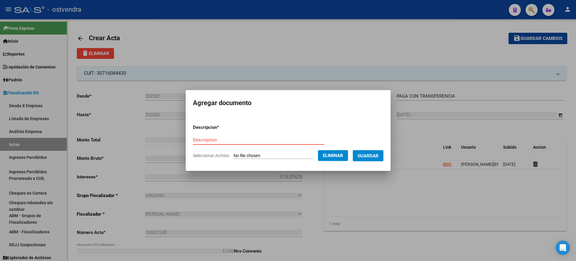
click at [214, 142] on input "Descripcion" at bounding box center [258, 139] width 131 height 5
type input "COMPROBANTE"
click at [367, 160] on button "Guardar" at bounding box center [368, 155] width 31 height 11
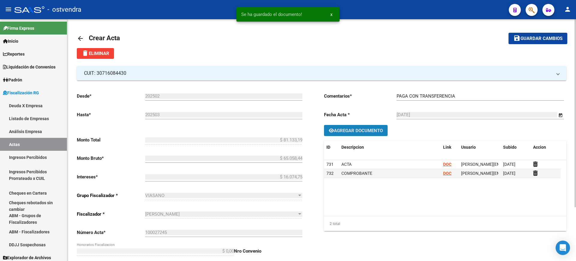
click at [347, 130] on span "Agregar Documento" at bounding box center [358, 130] width 49 height 5
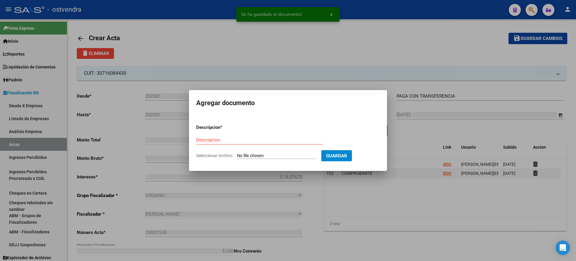
click at [264, 155] on input "Seleccionar Archivo" at bounding box center [277, 156] width 80 height 6
type input "C:\fakepath\RECIBO DE OSTVENDRA.pdf"
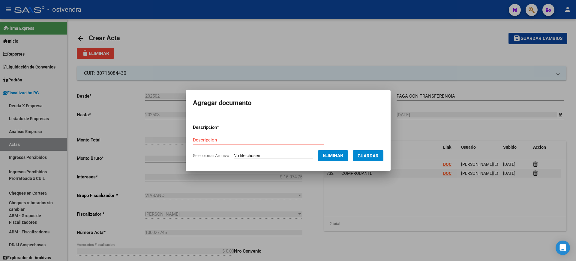
click at [209, 133] on form "Descripcion * Descripcion Seleccionar Archivo Eliminar Guardar" at bounding box center [288, 141] width 191 height 44
click at [211, 139] on input "Descripcion" at bounding box center [258, 139] width 131 height 5
type input "RECIBO"
click at [372, 156] on span "Guardar" at bounding box center [368, 155] width 21 height 5
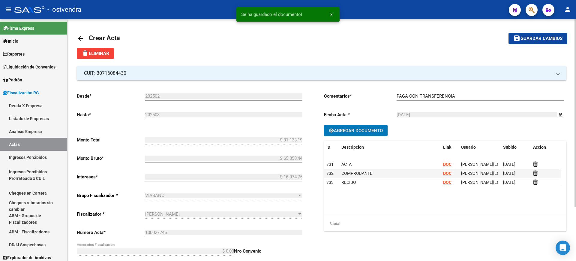
click at [538, 36] on span "Guardar cambios" at bounding box center [542, 38] width 42 height 5
click at [78, 38] on mat-icon "arrow_back" at bounding box center [80, 38] width 7 height 7
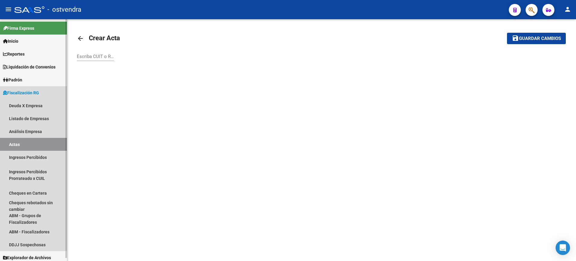
click at [14, 144] on link "Actas" at bounding box center [33, 144] width 67 height 13
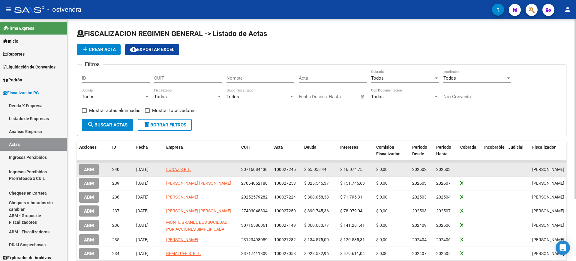
click at [88, 170] on span "ABM" at bounding box center [89, 169] width 10 height 5
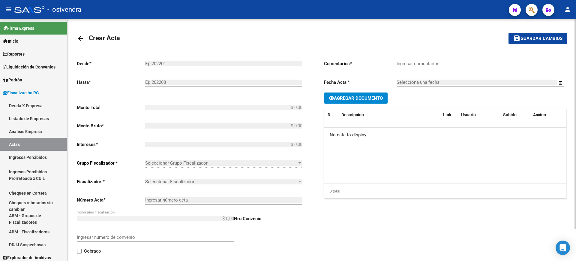
type input "202502"
type input "202503"
type input "$ 81.133,19"
type input "$ 65.058,44"
type input "$ 16.074,75"
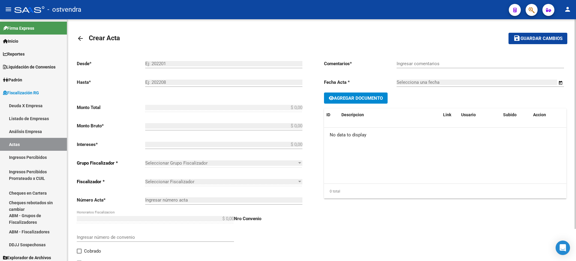
type input "100027245"
type input "PAGA CON TRANSFERENCIA"
type input "[DATE]"
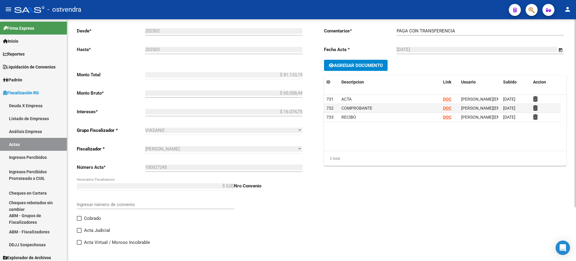
scroll to position [69, 0]
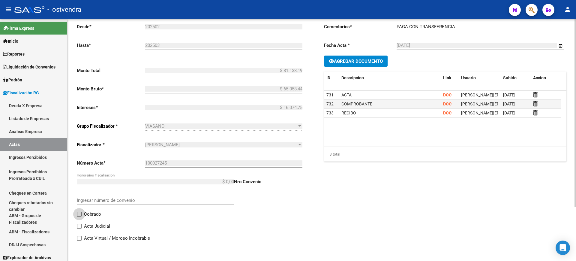
click at [83, 214] on label "Cobrado" at bounding box center [89, 213] width 24 height 7
click at [79, 216] on input "Cobrado" at bounding box center [79, 216] width 0 height 0
checkbox input "true"
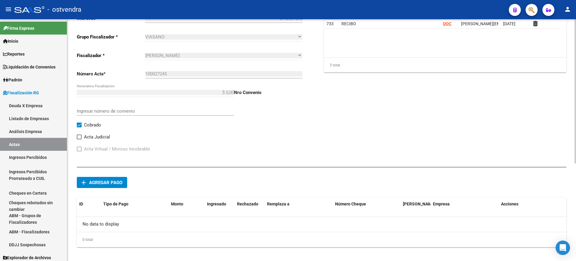
scroll to position [164, 0]
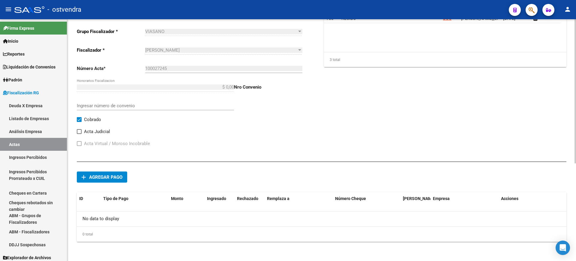
click at [100, 181] on button "add Agregar pago" at bounding box center [102, 176] width 50 height 11
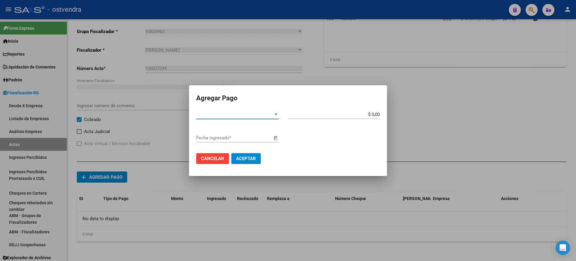
click at [272, 114] on span "Tipo de Pago *" at bounding box center [234, 114] width 77 height 5
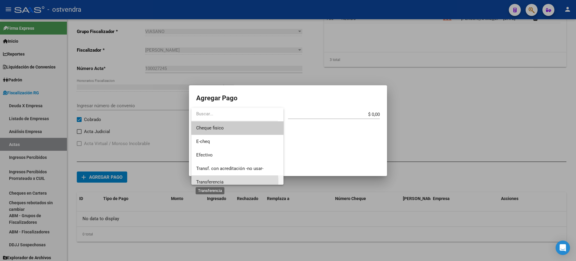
click at [217, 182] on span "Transferencia" at bounding box center [209, 181] width 27 height 5
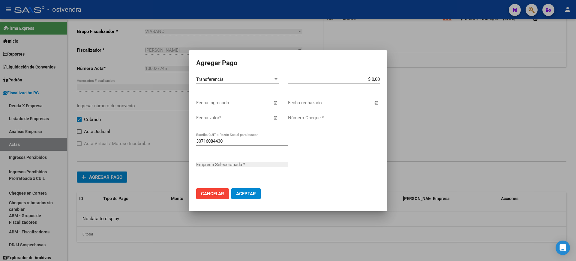
type input "LUNAZ S.R.L."
drag, startPoint x: 372, startPoint y: 78, endPoint x: 401, endPoint y: 78, distance: 28.5
click at [401, 78] on div "Agregar Pago Transferencia Tipo de Pago * $ 0,00 Monto bruto * Fecha ingresado …" at bounding box center [288, 130] width 576 height 261
paste input "81.133,19"
type input "$ 81.133,19"
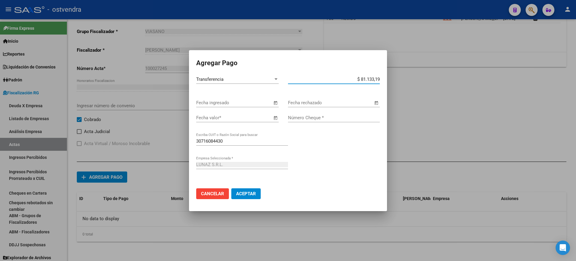
click at [301, 117] on input "Número Cheque *" at bounding box center [334, 117] width 92 height 5
type input "949"
click at [275, 114] on span "Open calendar" at bounding box center [275, 118] width 14 height 14
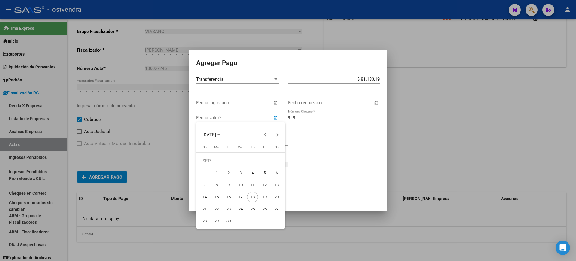
click at [229, 196] on span "16" at bounding box center [228, 196] width 11 height 11
type input "[DATE]"
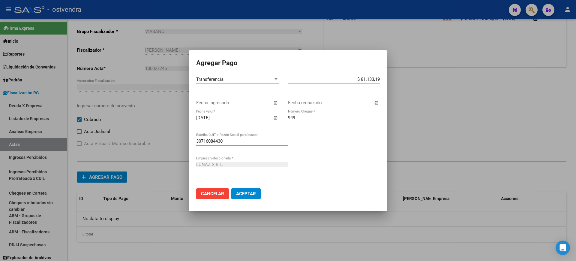
click at [246, 193] on span "Aceptar" at bounding box center [246, 193] width 20 height 5
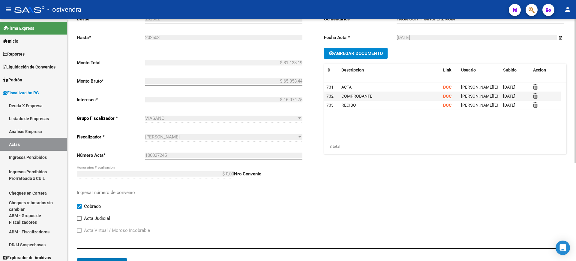
scroll to position [0, 0]
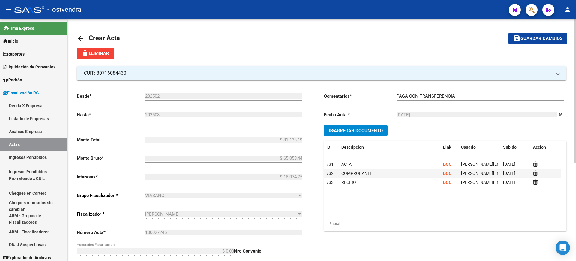
click at [540, 37] on span "Guardar cambios" at bounding box center [542, 38] width 42 height 5
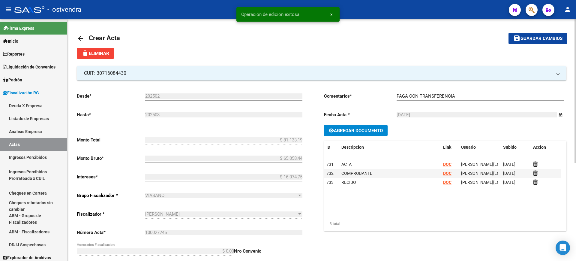
click at [79, 36] on mat-icon "arrow_back" at bounding box center [80, 38] width 7 height 7
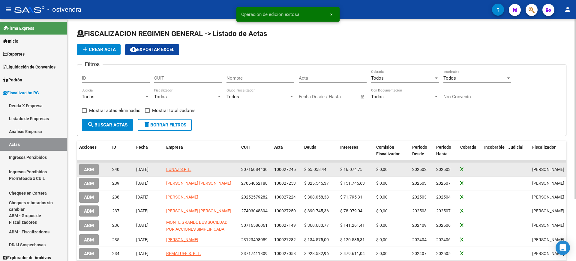
click at [87, 170] on span "ABM" at bounding box center [89, 169] width 10 height 5
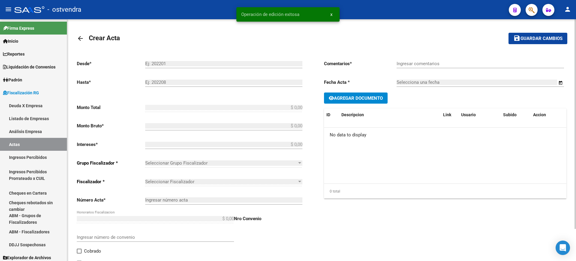
type input "202502"
type input "202503"
type input "$ 81.133,19"
type input "$ 65.058,44"
type input "$ 16.074,75"
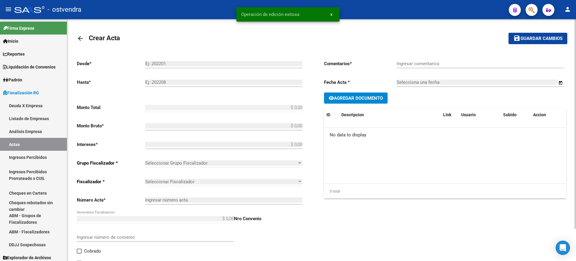
type input "100027245"
checkbox input "true"
type input "PAGA CON TRANSFERENCIA"
type input "[DATE]"
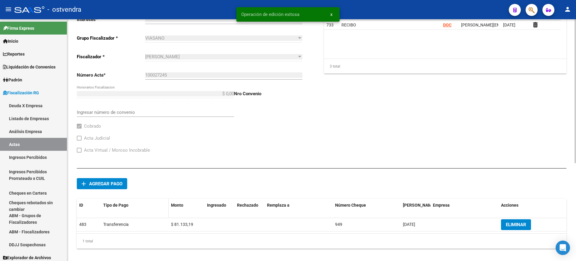
scroll to position [164, 0]
